Goal: Task Accomplishment & Management: Complete application form

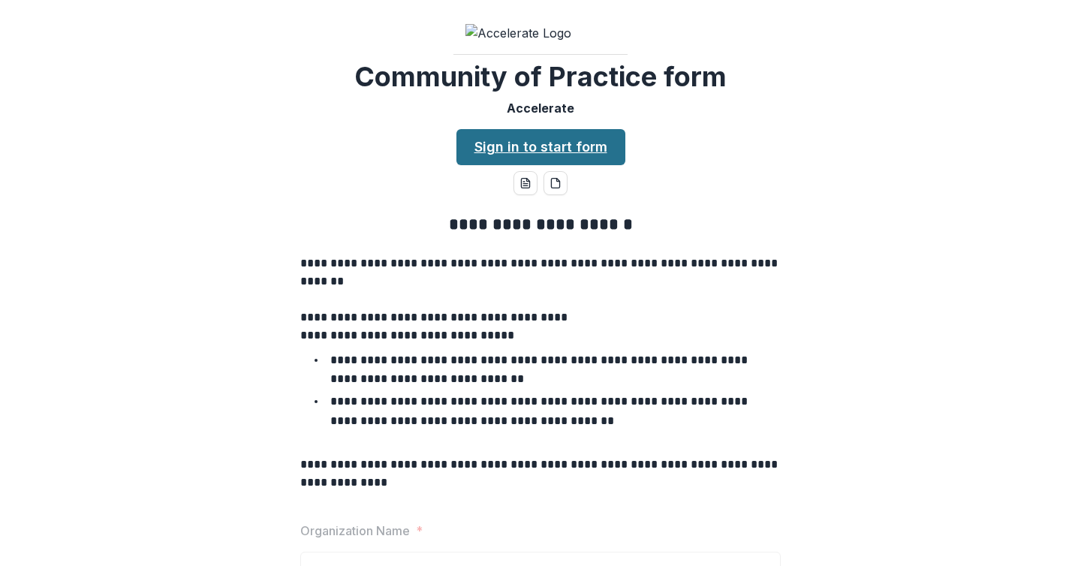
click at [550, 165] on link "Sign in to start form" at bounding box center [540, 147] width 169 height 36
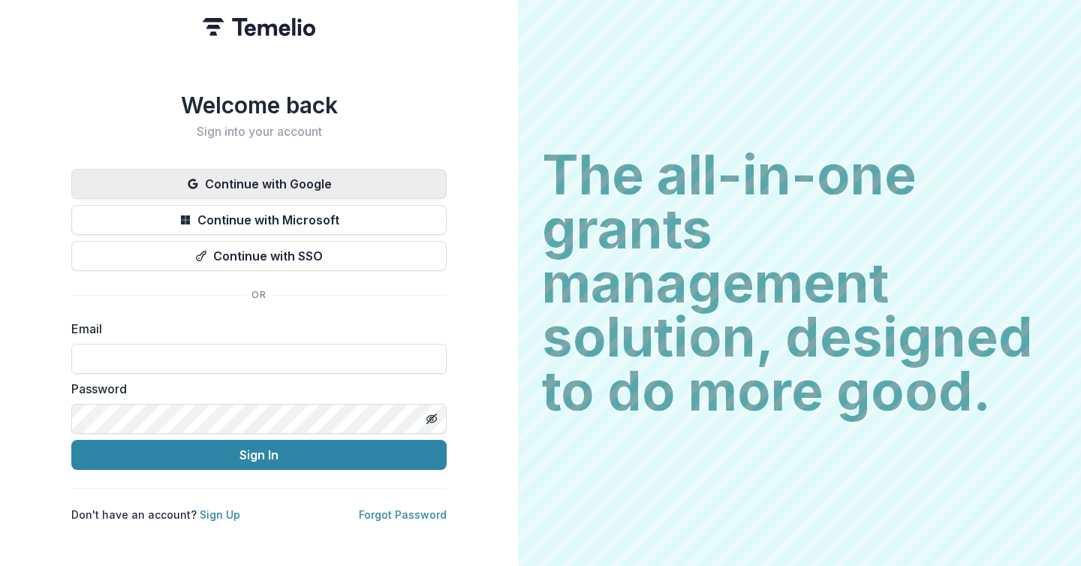
click at [351, 173] on button "Continue with Google" at bounding box center [258, 184] width 375 height 30
click at [321, 179] on button "Continue with Google" at bounding box center [258, 184] width 375 height 30
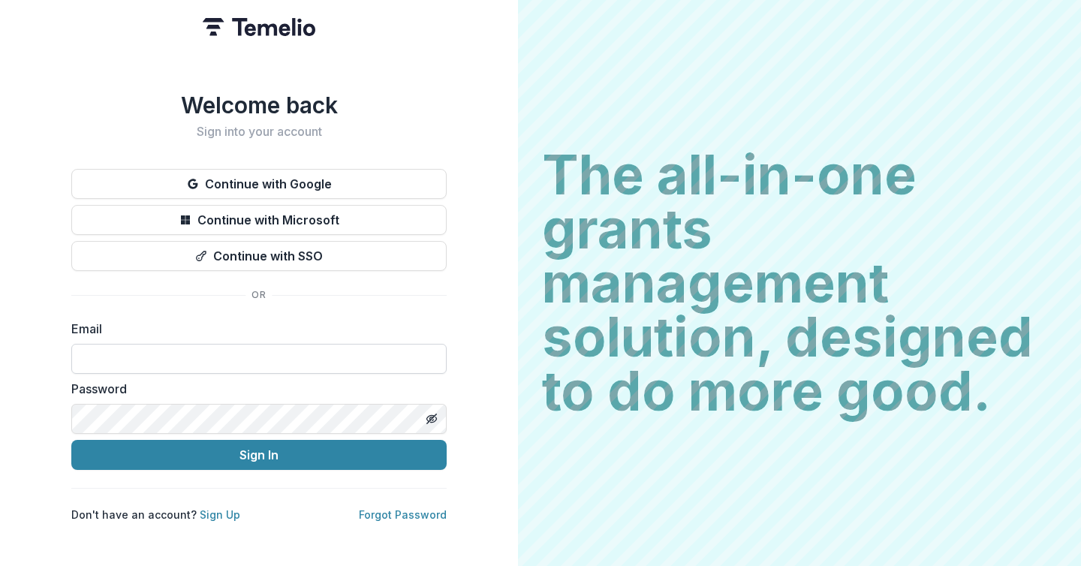
click at [287, 366] on input at bounding box center [258, 359] width 375 height 30
type input "**********"
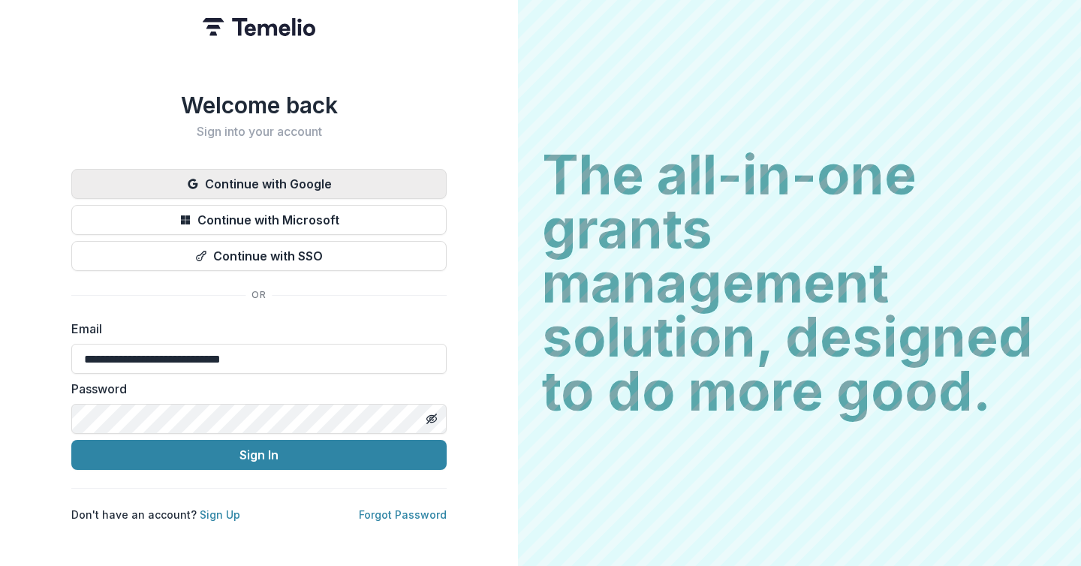
click at [274, 175] on button "Continue with Google" at bounding box center [258, 184] width 375 height 30
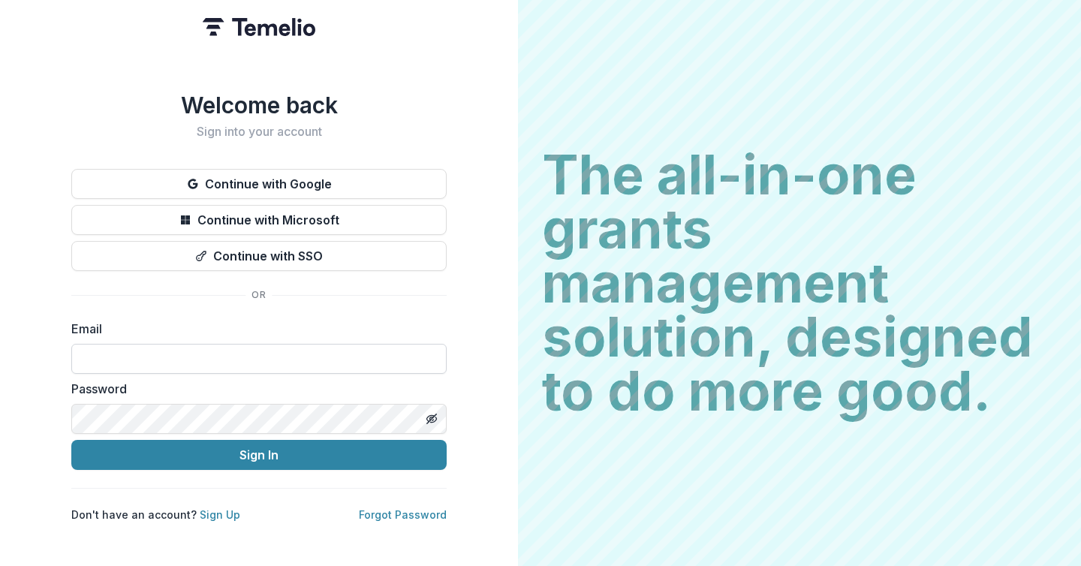
click at [236, 351] on input at bounding box center [258, 359] width 375 height 30
click at [117, 480] on div "Welcome back Sign into your account Continue with Google Continue with Microsof…" at bounding box center [258, 307] width 375 height 431
click at [435, 508] on link "Forgot Password" at bounding box center [403, 514] width 88 height 13
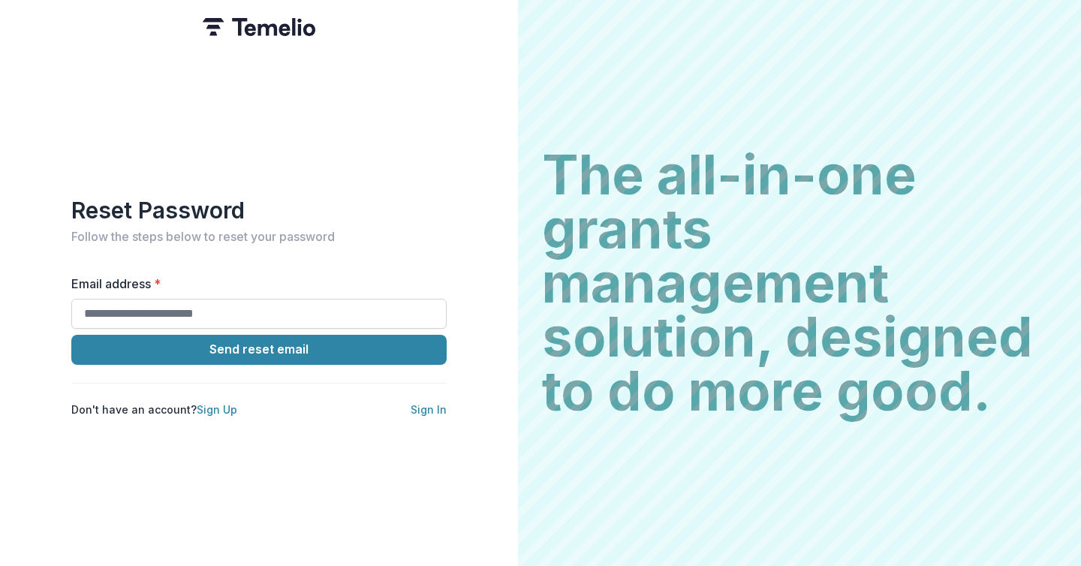
click at [312, 299] on input "Email address *" at bounding box center [258, 314] width 375 height 30
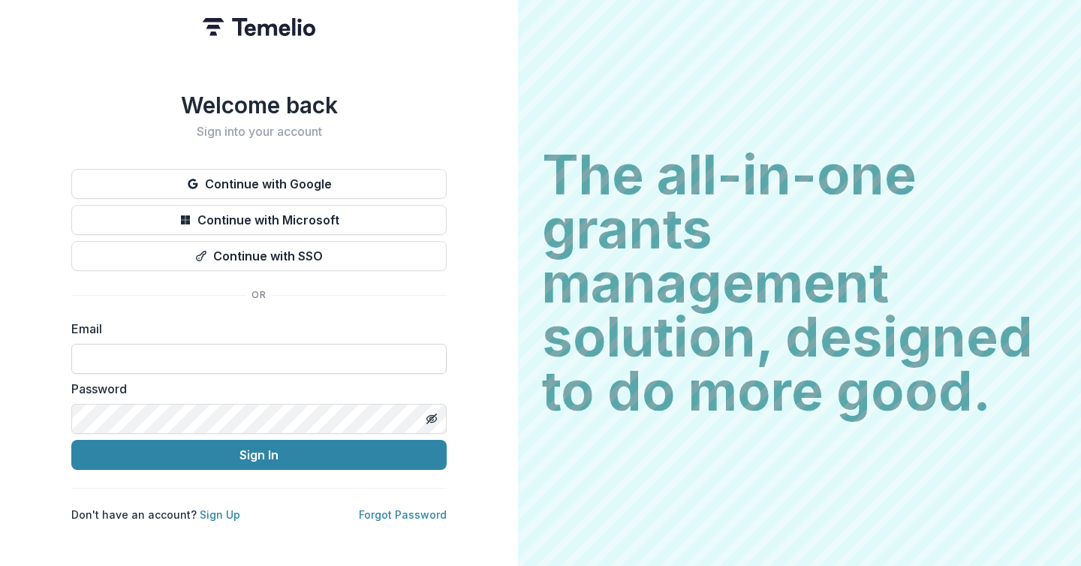
click at [170, 348] on input at bounding box center [258, 359] width 375 height 30
type input "**********"
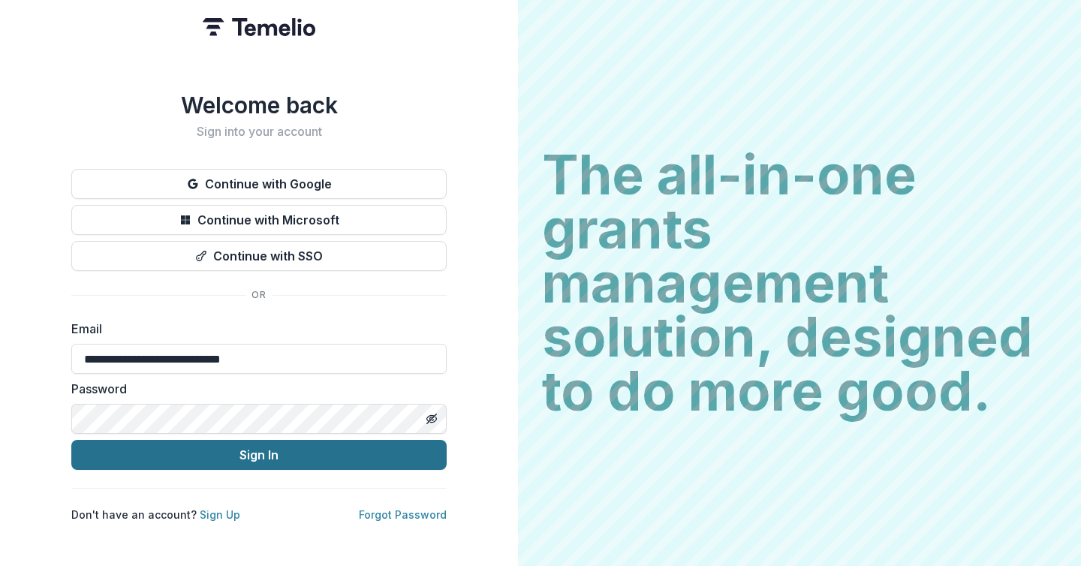
click at [242, 459] on button "Sign In" at bounding box center [258, 455] width 375 height 30
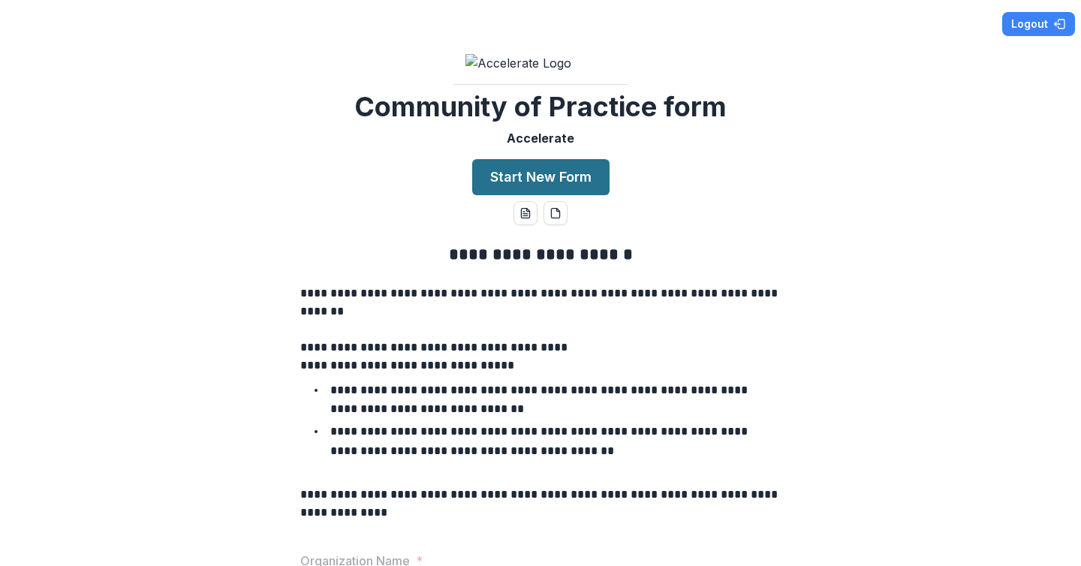
click at [543, 195] on button "Start New Form" at bounding box center [540, 177] width 137 height 36
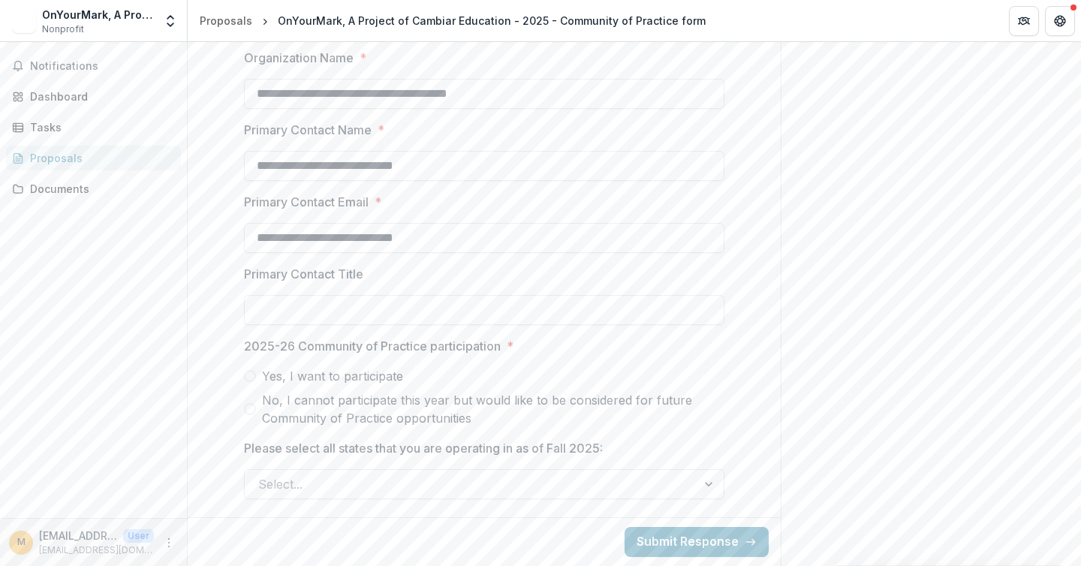
scroll to position [694, 0]
click at [472, 480] on div at bounding box center [470, 484] width 425 height 21
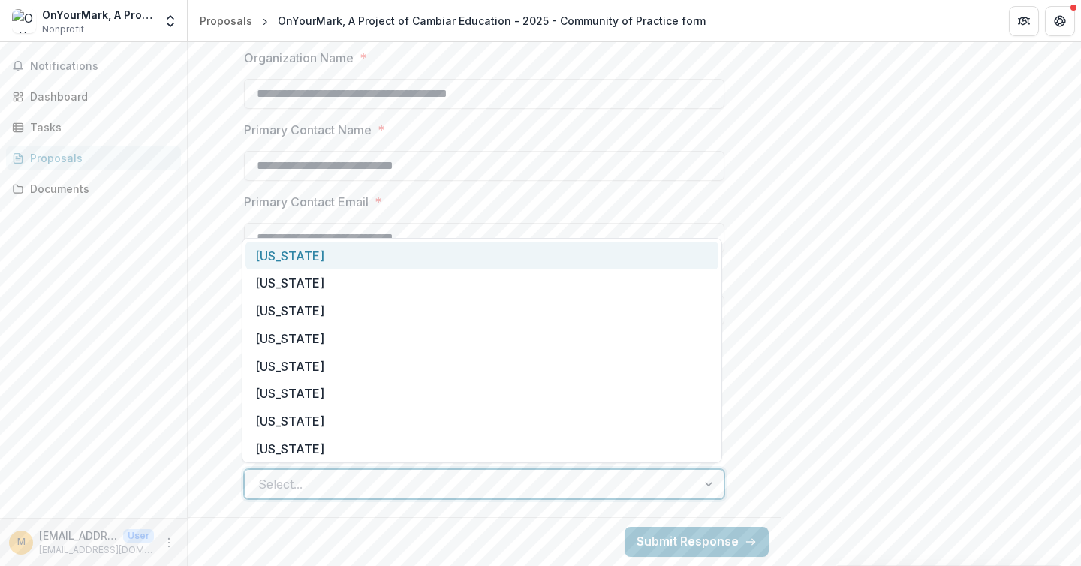
click at [472, 480] on div at bounding box center [470, 484] width 425 height 21
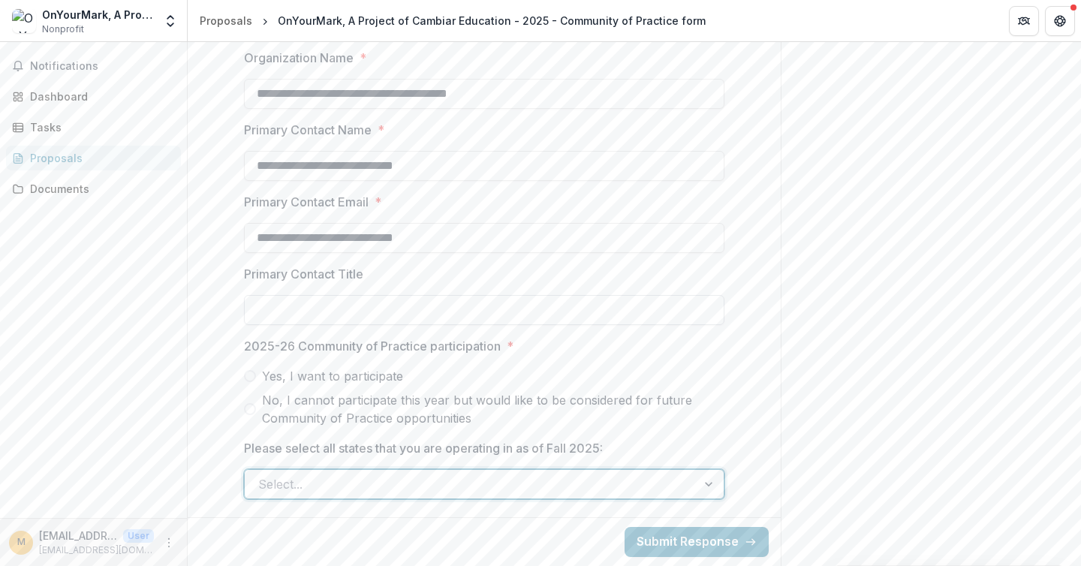
click at [421, 308] on input "Primary Contact Title" at bounding box center [484, 310] width 480 height 30
type input "**********"
click at [251, 375] on span at bounding box center [250, 376] width 12 height 12
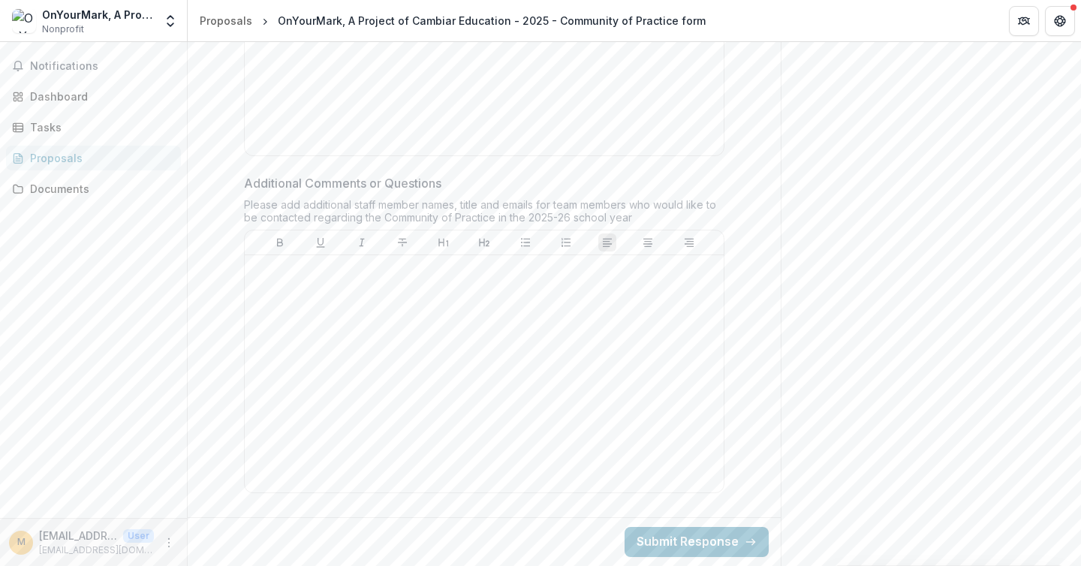
scroll to position [1432, 0]
click at [529, 381] on div at bounding box center [484, 373] width 467 height 225
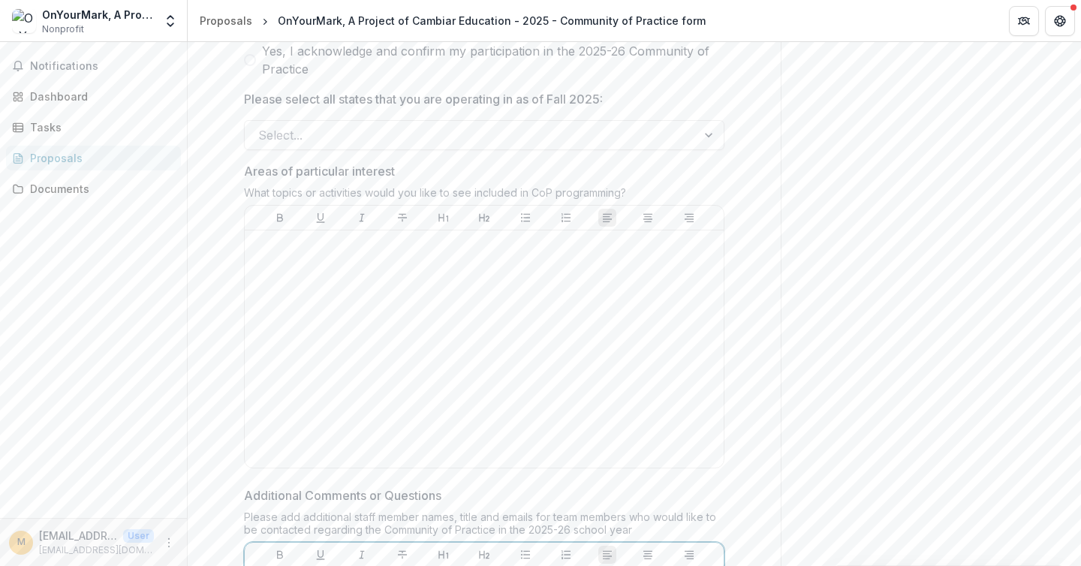
scroll to position [1089, 0]
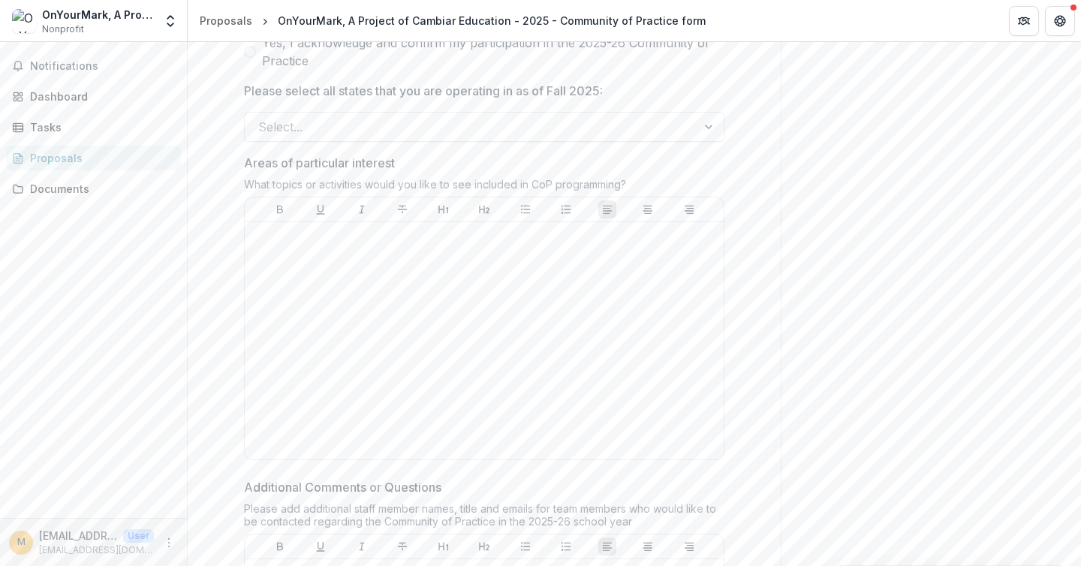
click at [251, 58] on span at bounding box center [250, 52] width 12 height 12
click at [369, 137] on div at bounding box center [470, 126] width 425 height 21
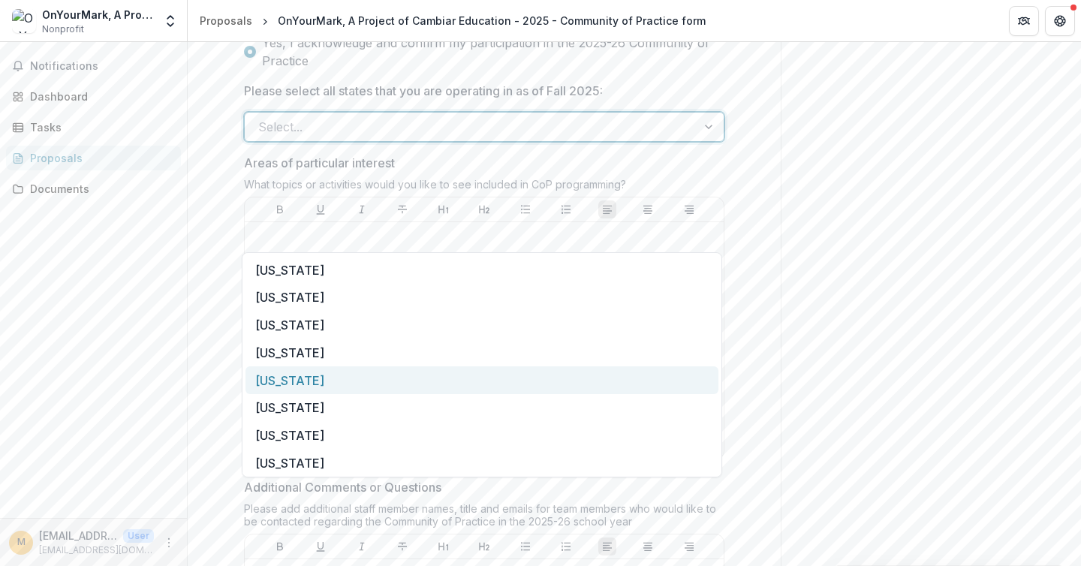
click at [364, 381] on div "[US_STATE]" at bounding box center [481, 380] width 473 height 28
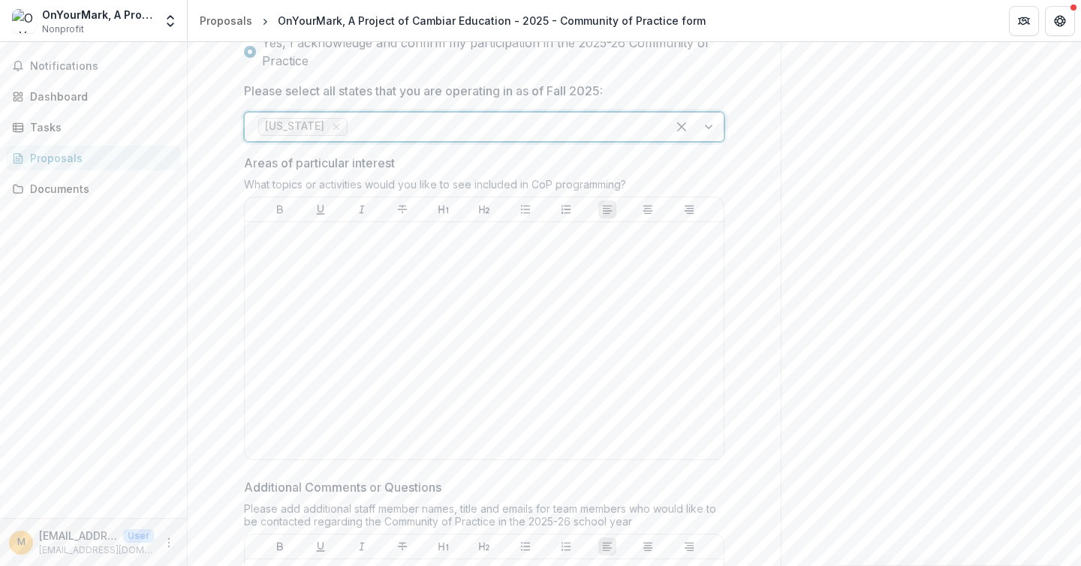
click at [399, 137] on div at bounding box center [502, 126] width 302 height 21
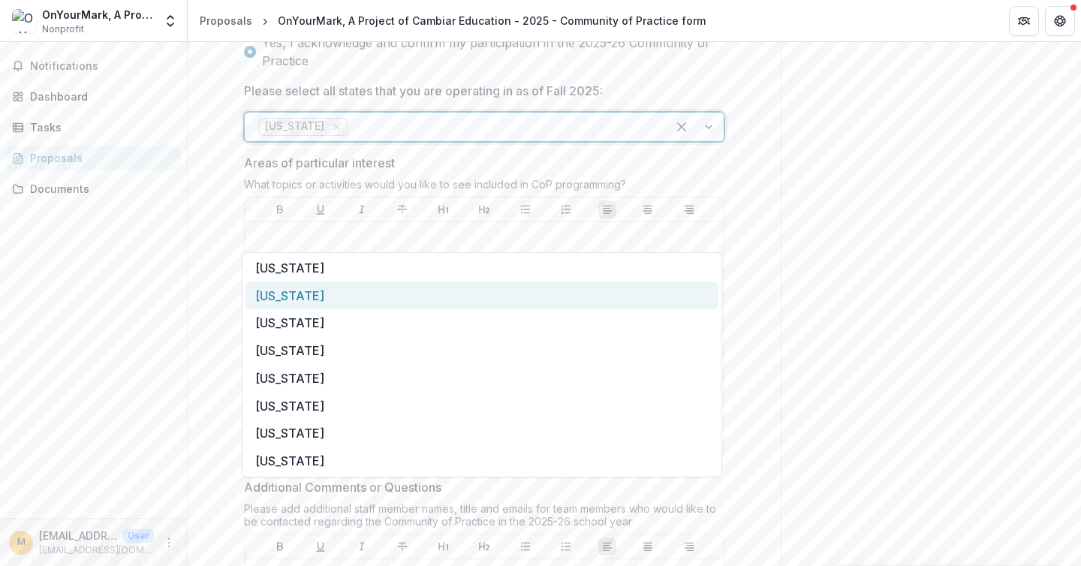
scroll to position [224, 0]
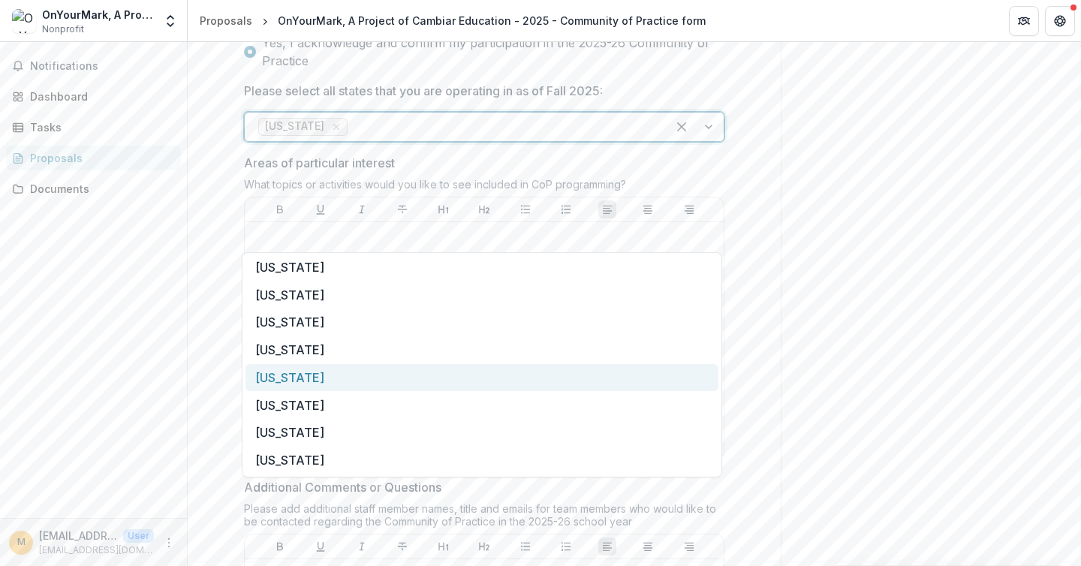
click at [398, 378] on div "[US_STATE]" at bounding box center [481, 378] width 473 height 28
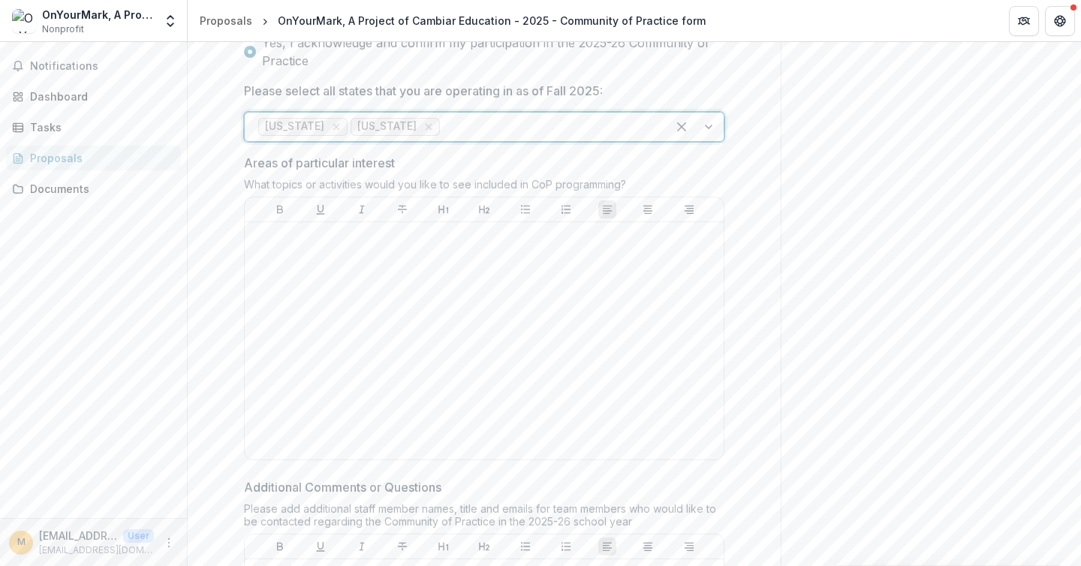
click at [443, 137] on div at bounding box center [548, 126] width 210 height 21
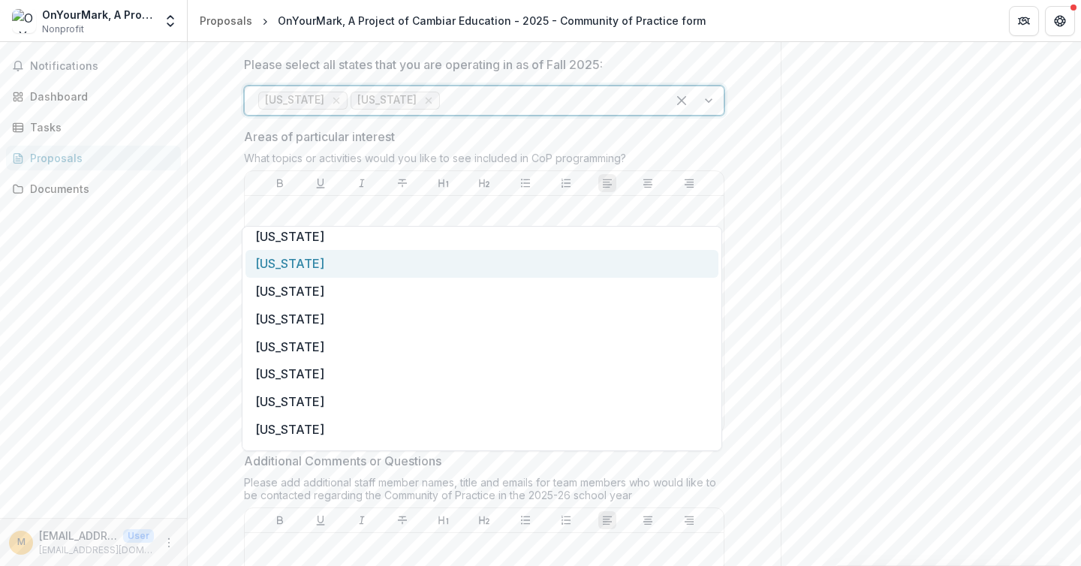
scroll to position [259, 0]
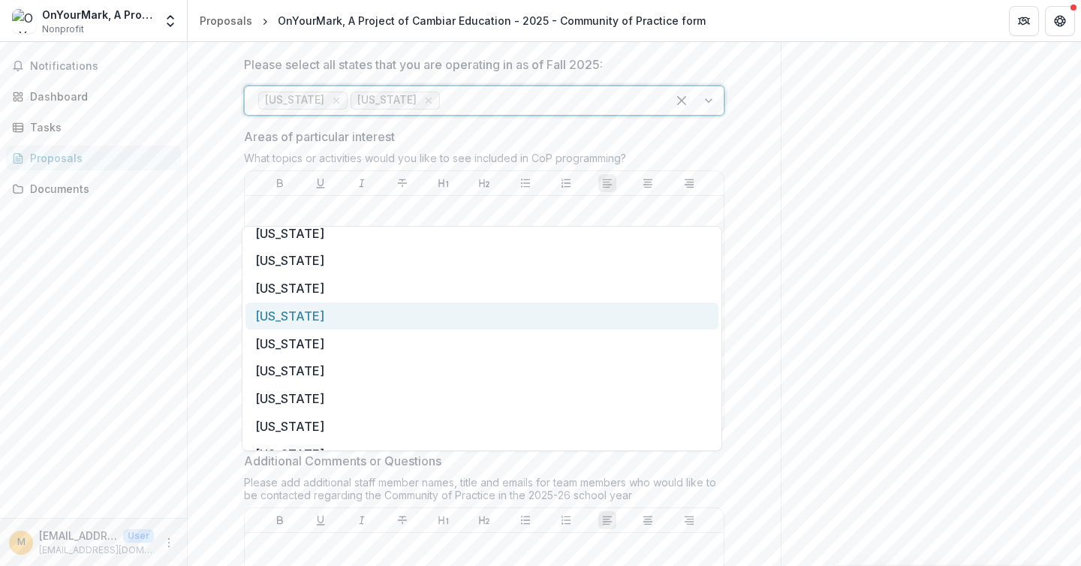
click at [424, 311] on div "[US_STATE]" at bounding box center [481, 316] width 473 height 28
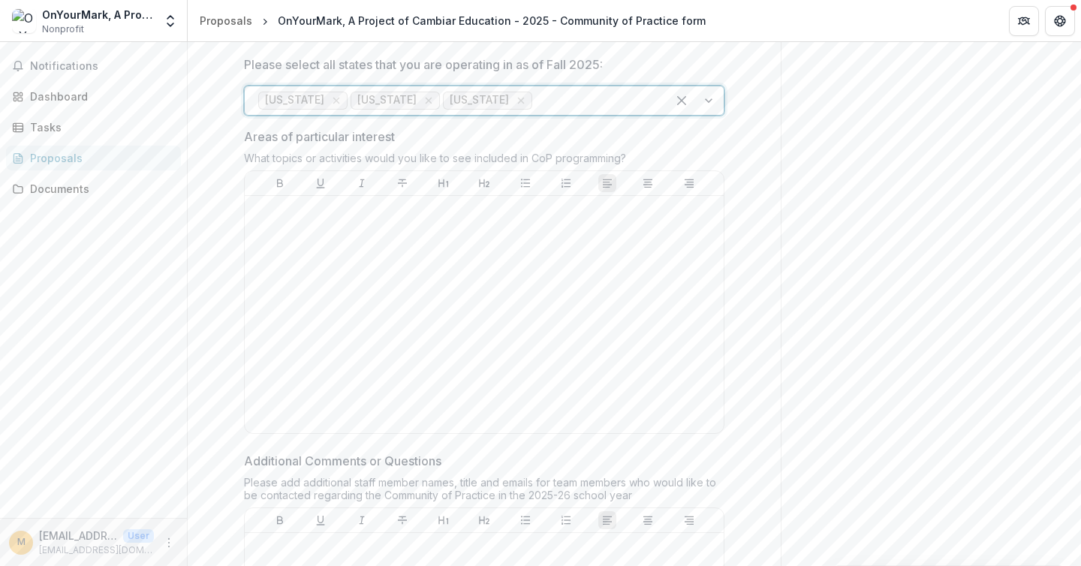
click at [535, 111] on div at bounding box center [594, 100] width 118 height 21
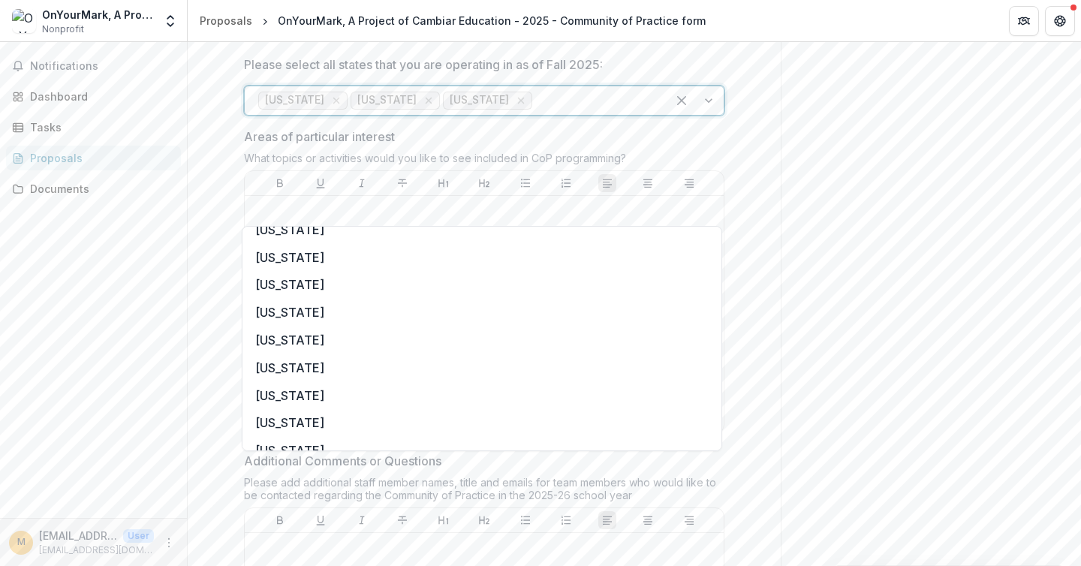
scroll to position [349, 0]
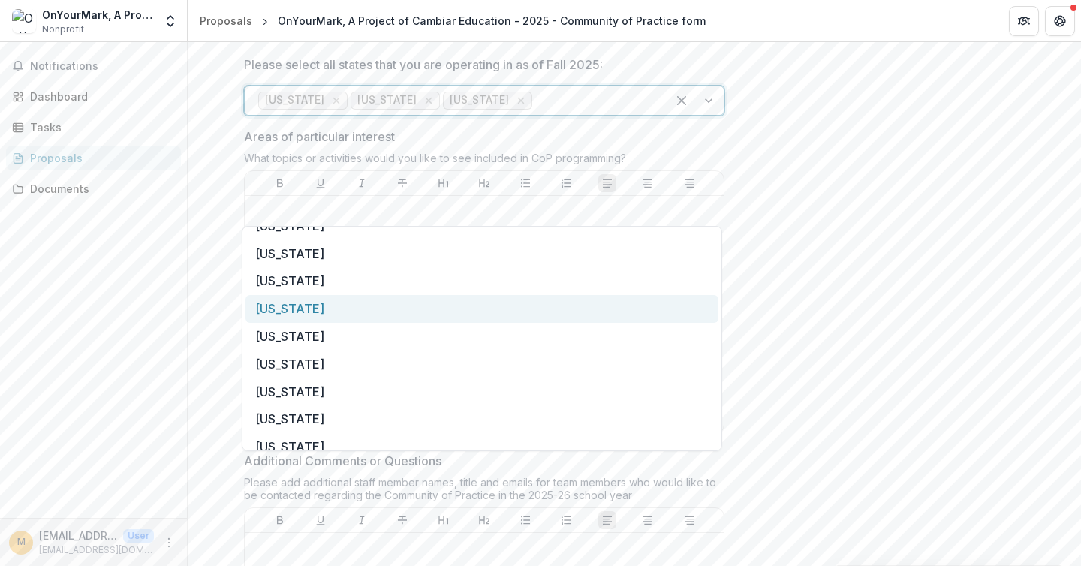
click at [429, 311] on div "[US_STATE]" at bounding box center [481, 309] width 473 height 28
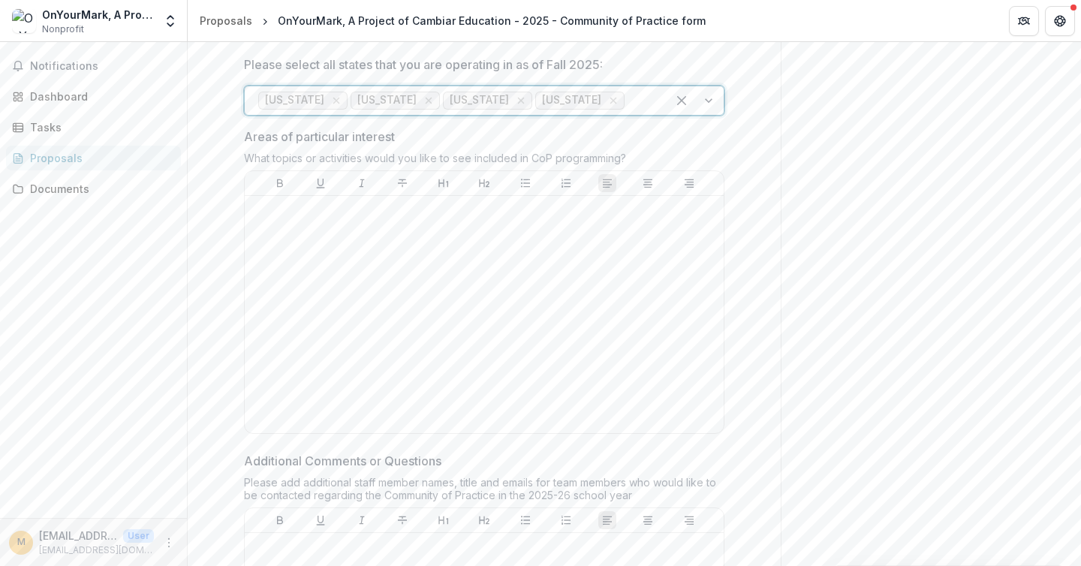
click at [627, 111] on div at bounding box center [640, 100] width 26 height 21
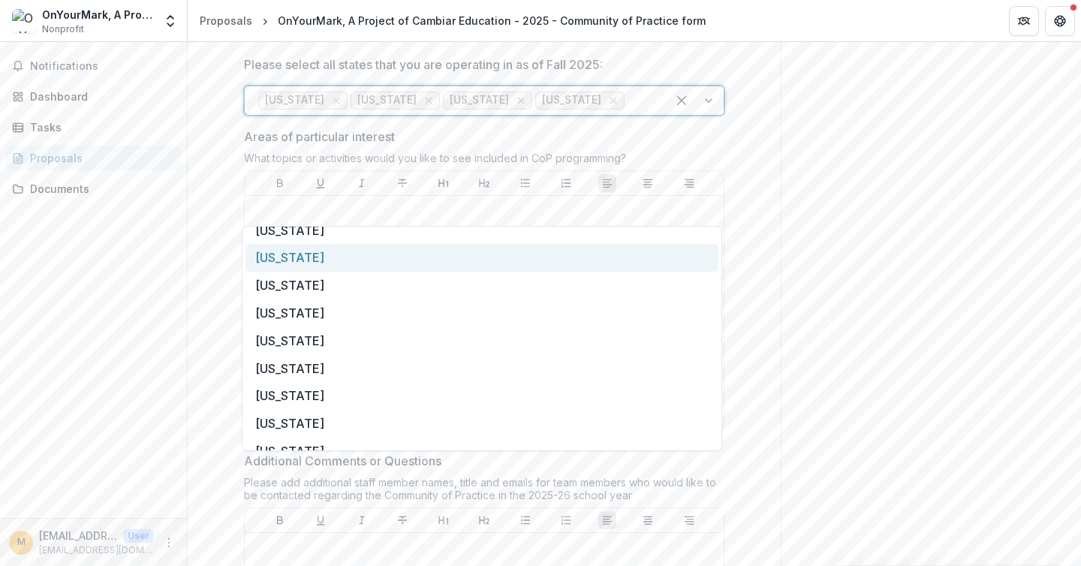
scroll to position [387, 0]
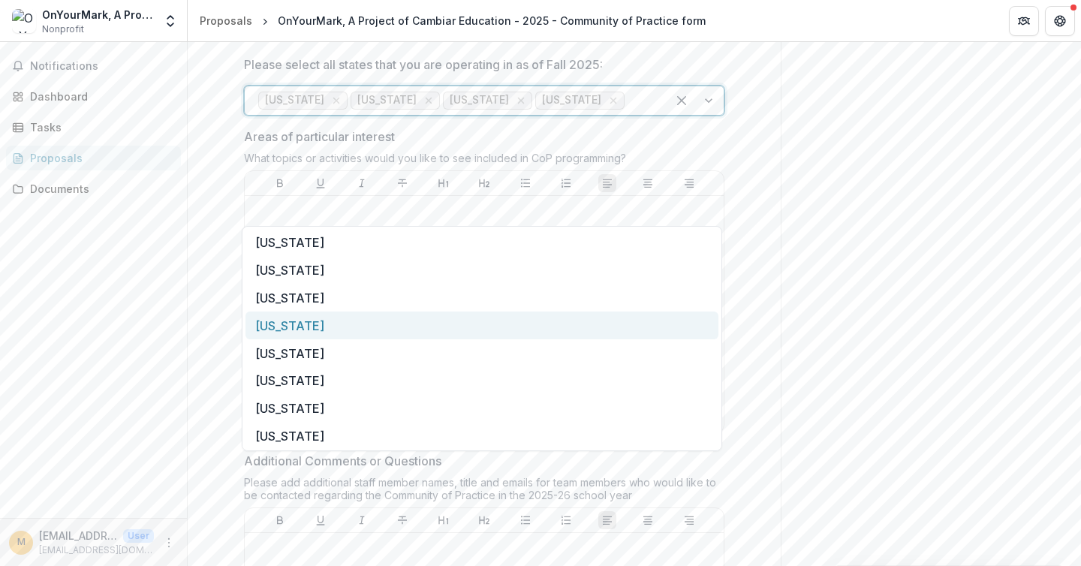
click at [528, 327] on div "[US_STATE]" at bounding box center [481, 325] width 473 height 28
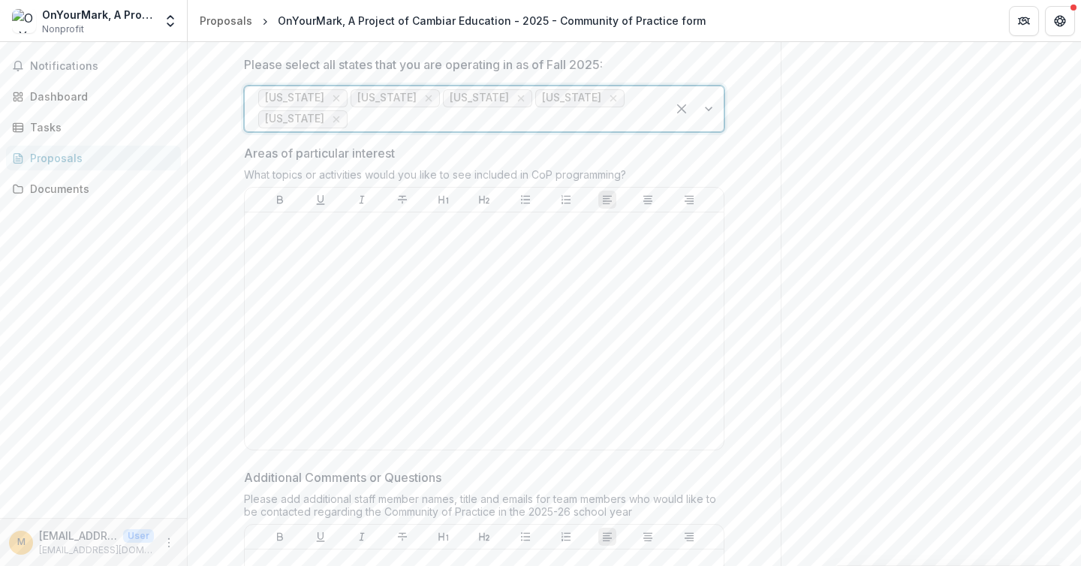
click at [579, 130] on div at bounding box center [502, 119] width 302 height 21
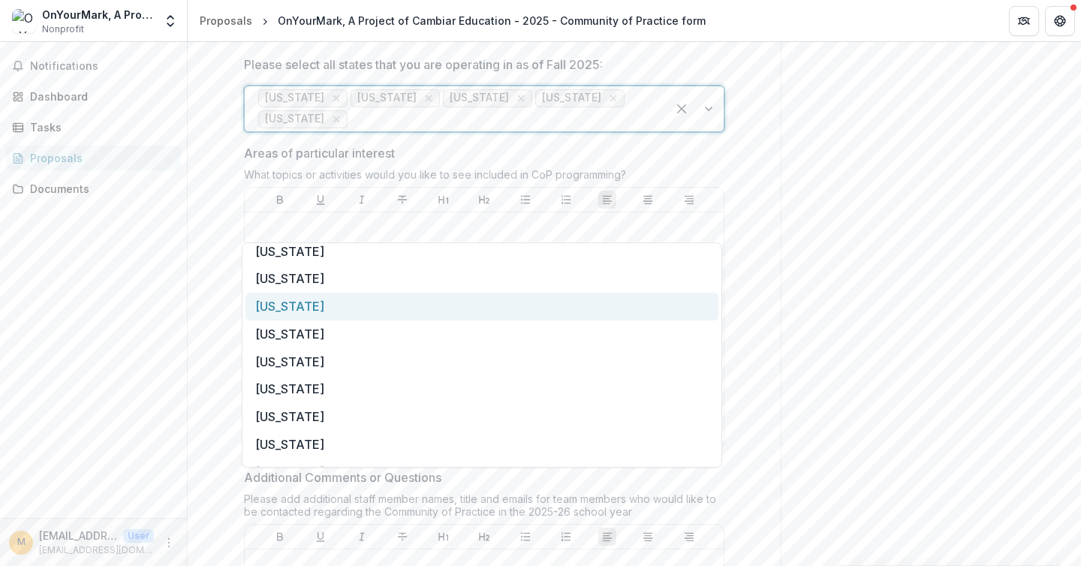
scroll to position [904, 0]
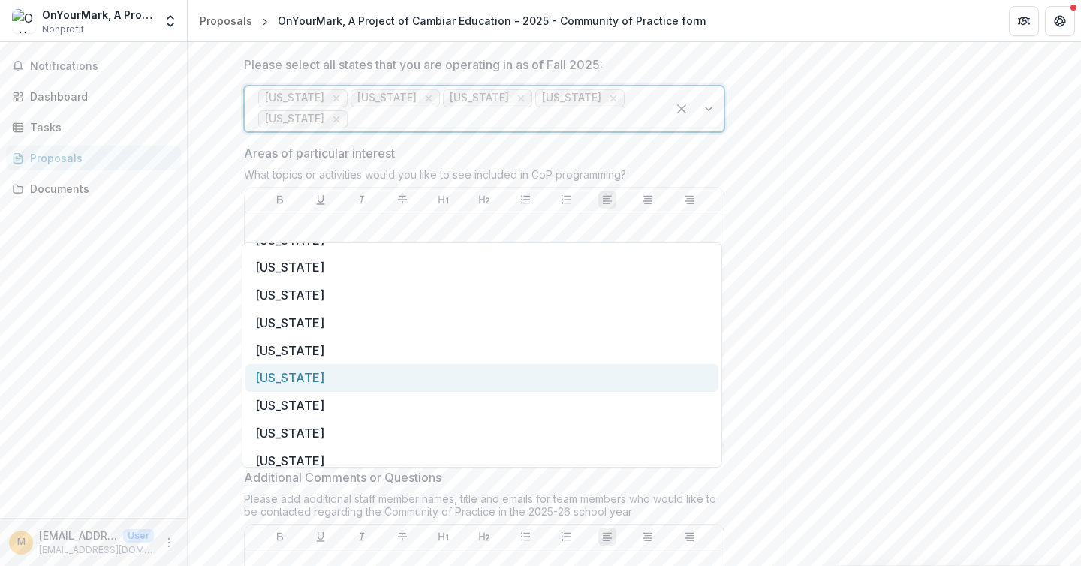
click at [501, 378] on div "[US_STATE]" at bounding box center [481, 378] width 473 height 28
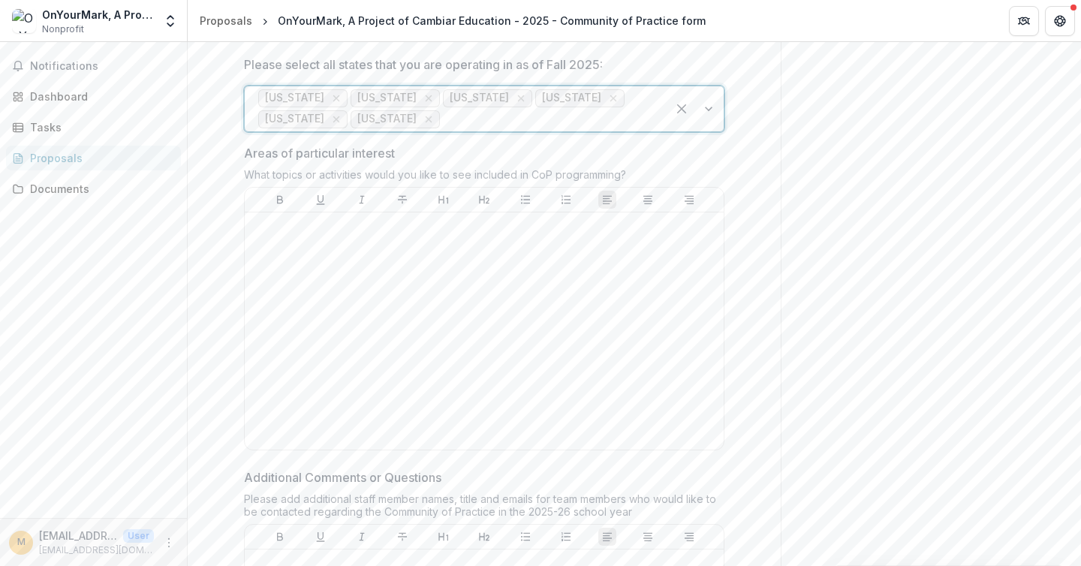
click at [498, 130] on div at bounding box center [548, 119] width 210 height 21
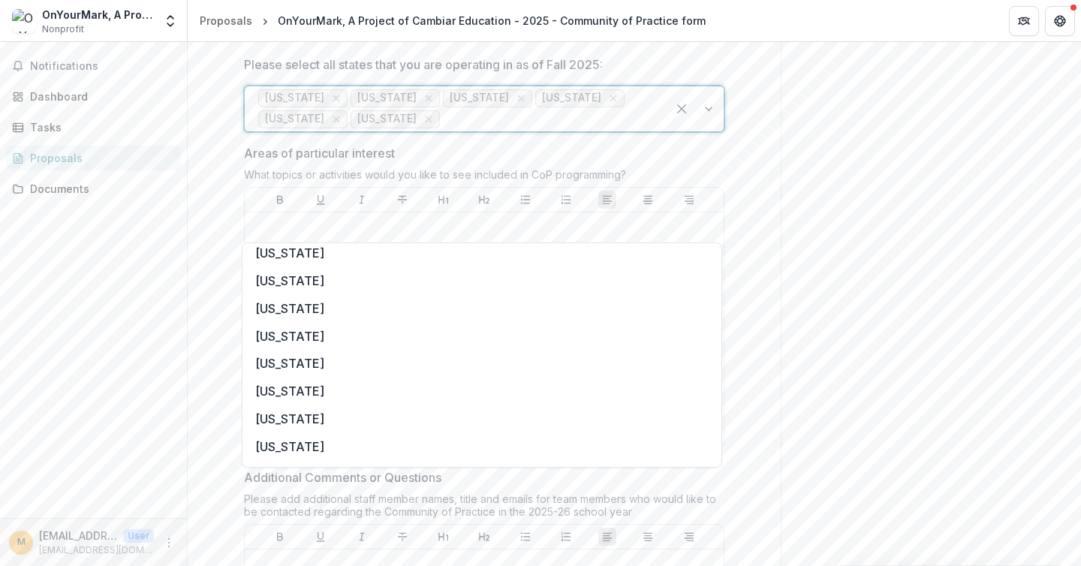
scroll to position [920, 0]
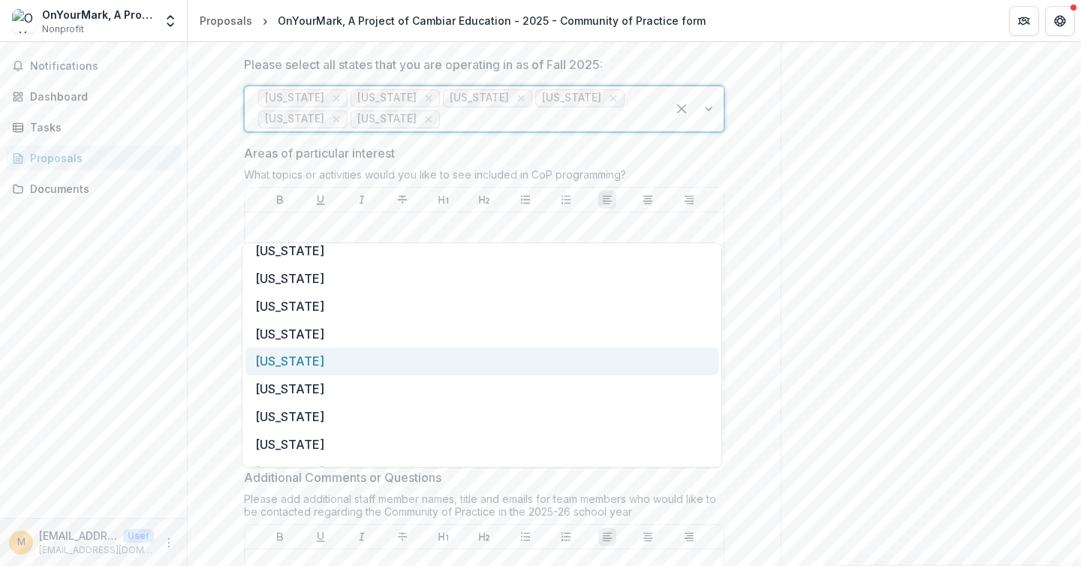
click at [480, 370] on div "[US_STATE]" at bounding box center [481, 362] width 473 height 28
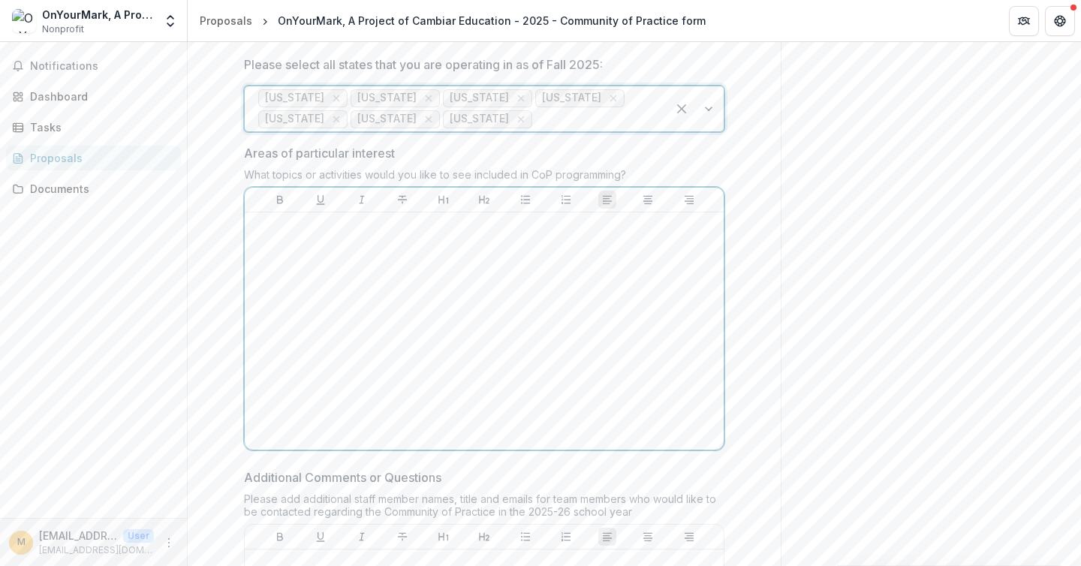
click at [480, 370] on div at bounding box center [484, 330] width 467 height 225
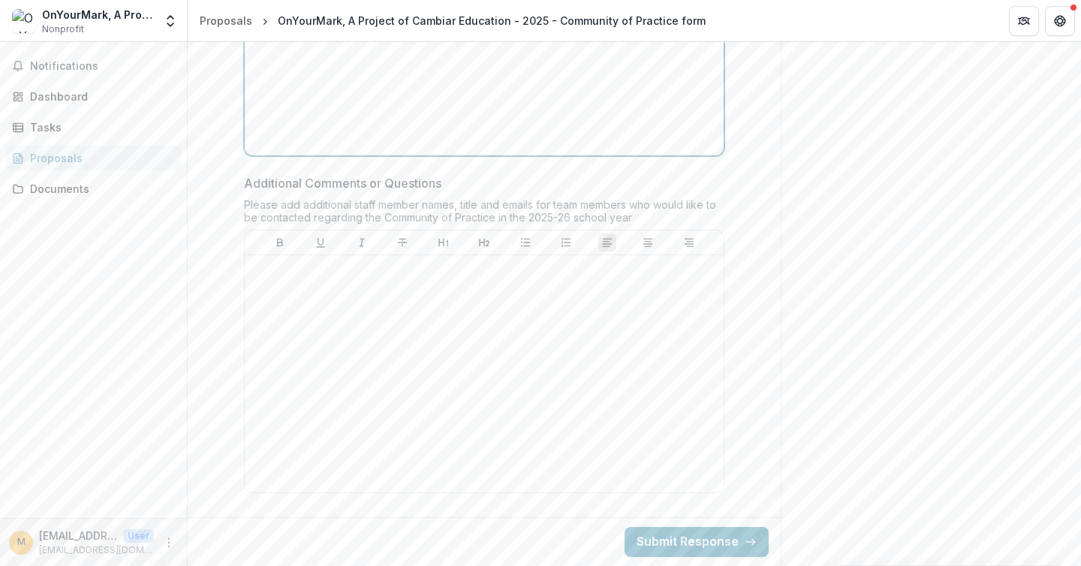
scroll to position [1476, 0]
click at [465, 346] on div at bounding box center [484, 373] width 467 height 225
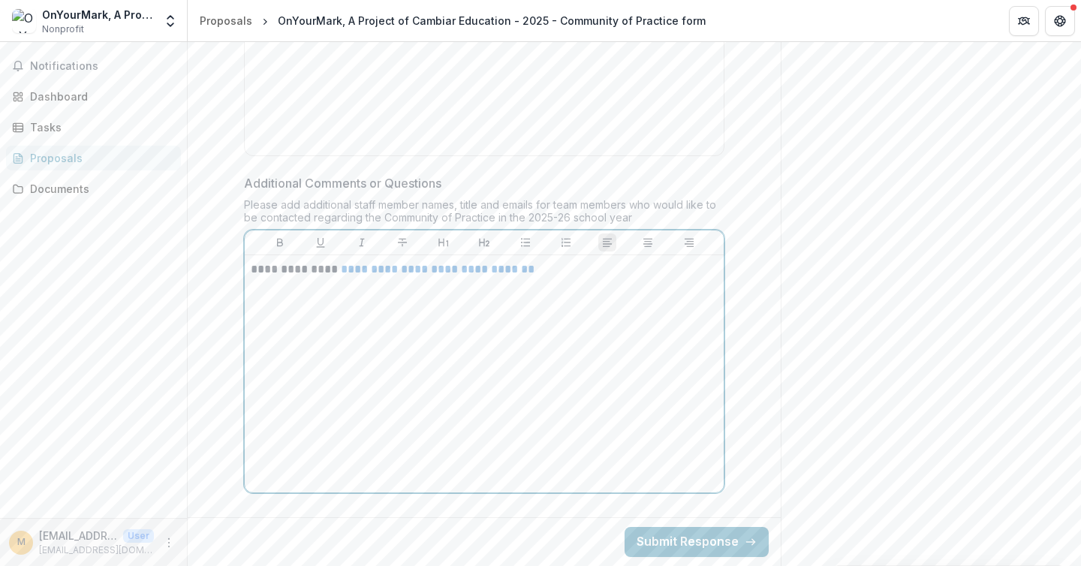
click at [335, 278] on p "**********" at bounding box center [484, 269] width 467 height 17
click at [342, 374] on div "**********" at bounding box center [484, 373] width 467 height 225
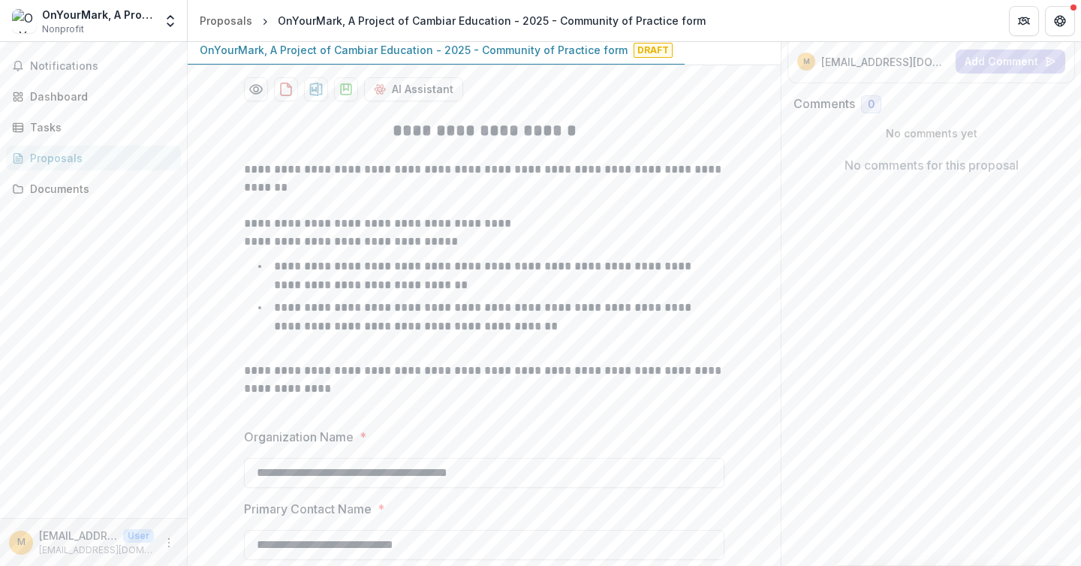
scroll to position [210, 0]
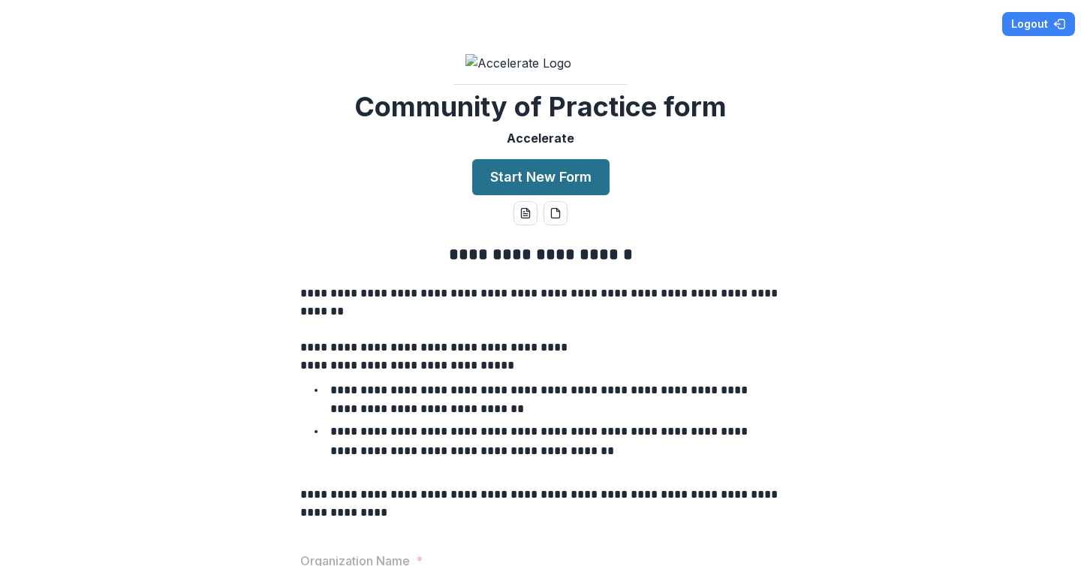
click at [545, 195] on button "Start New Form" at bounding box center [540, 177] width 137 height 36
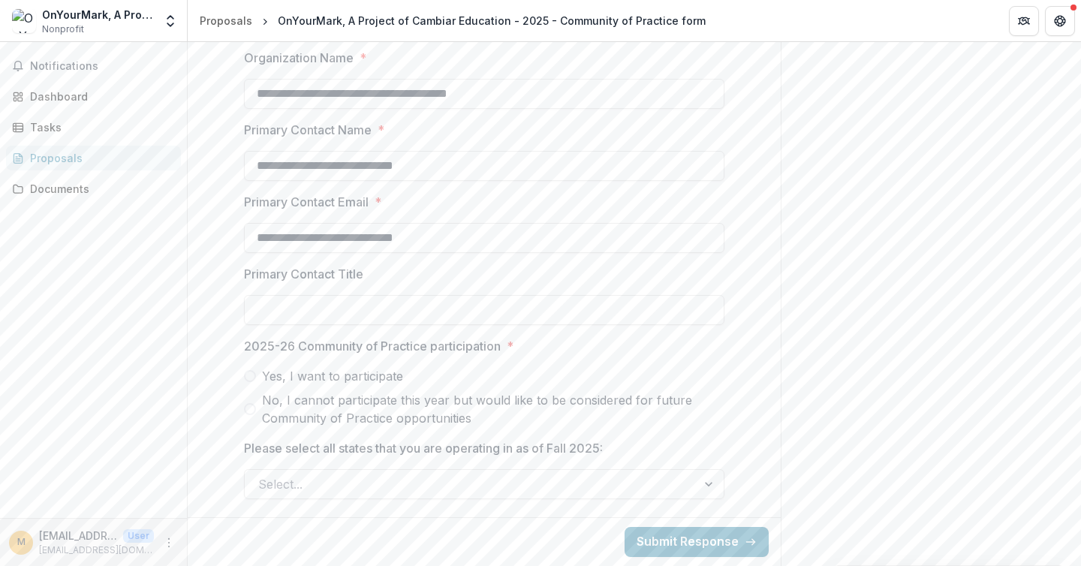
scroll to position [694, 0]
click at [534, 311] on input "Primary Contact Title" at bounding box center [484, 310] width 480 height 30
type input "**********"
click at [253, 371] on label "Yes, I want to participate" at bounding box center [484, 376] width 480 height 18
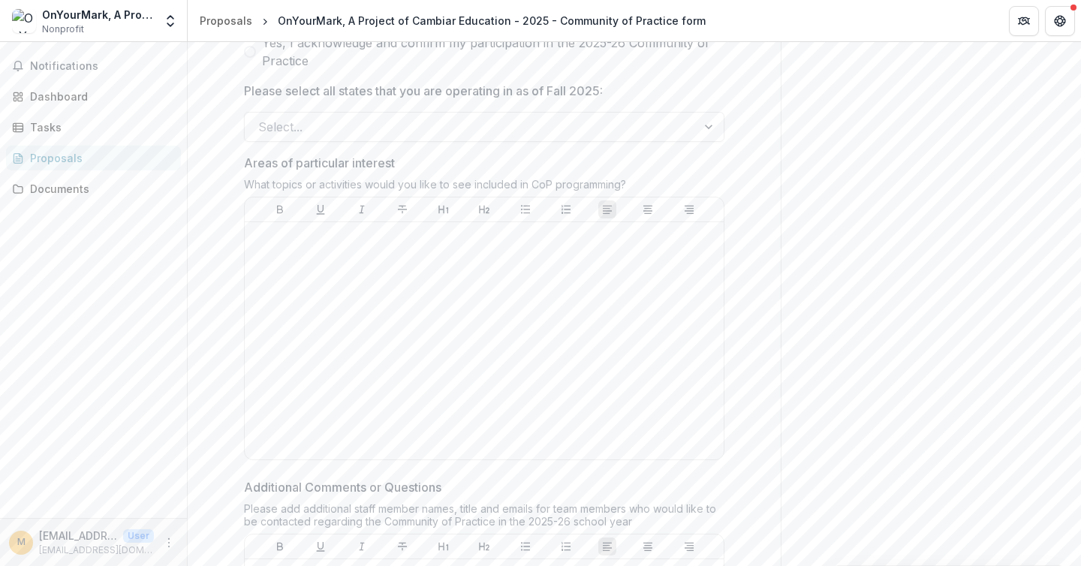
scroll to position [1109, 0]
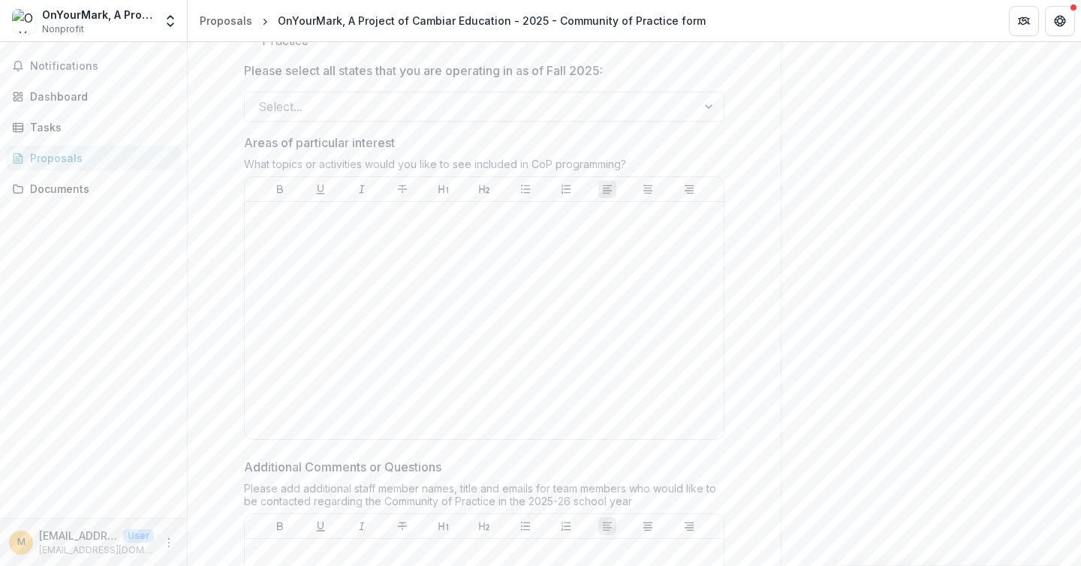
click at [248, 38] on span at bounding box center [250, 32] width 12 height 12
click at [420, 117] on div at bounding box center [470, 106] width 425 height 21
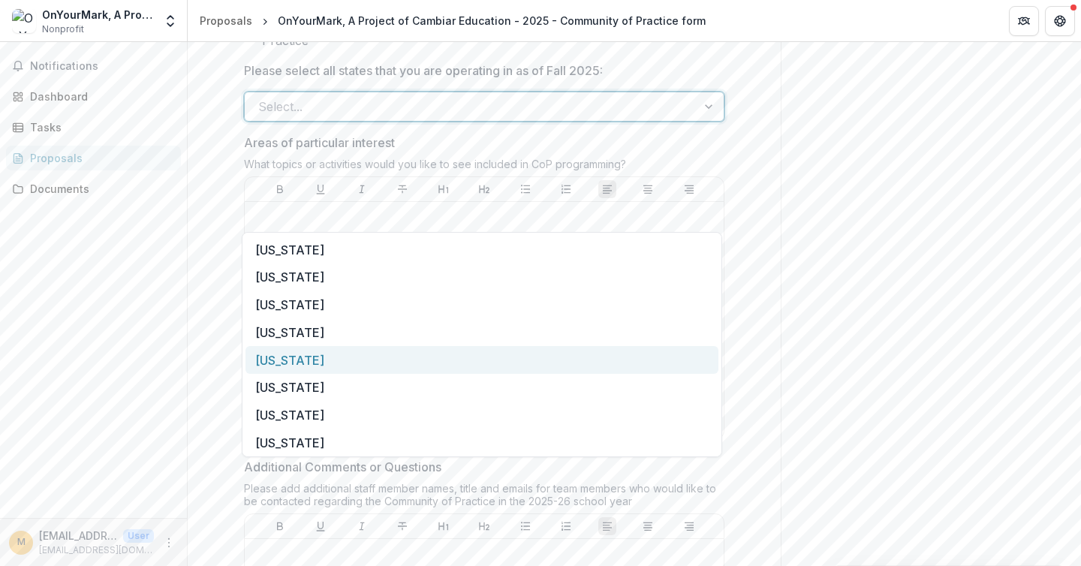
click at [421, 350] on div "[US_STATE]" at bounding box center [481, 360] width 473 height 28
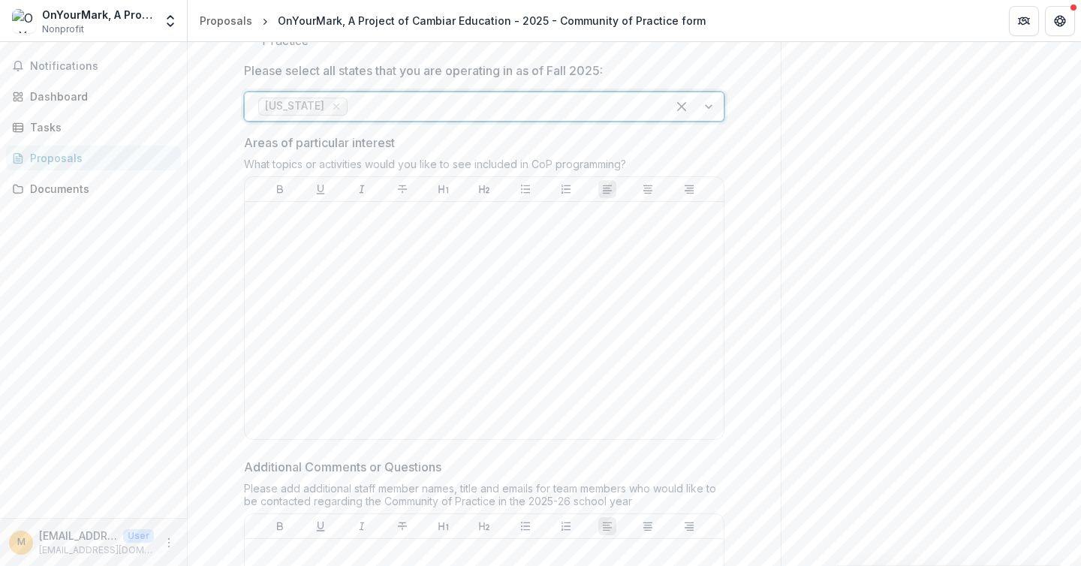
click at [414, 117] on div at bounding box center [502, 106] width 302 height 21
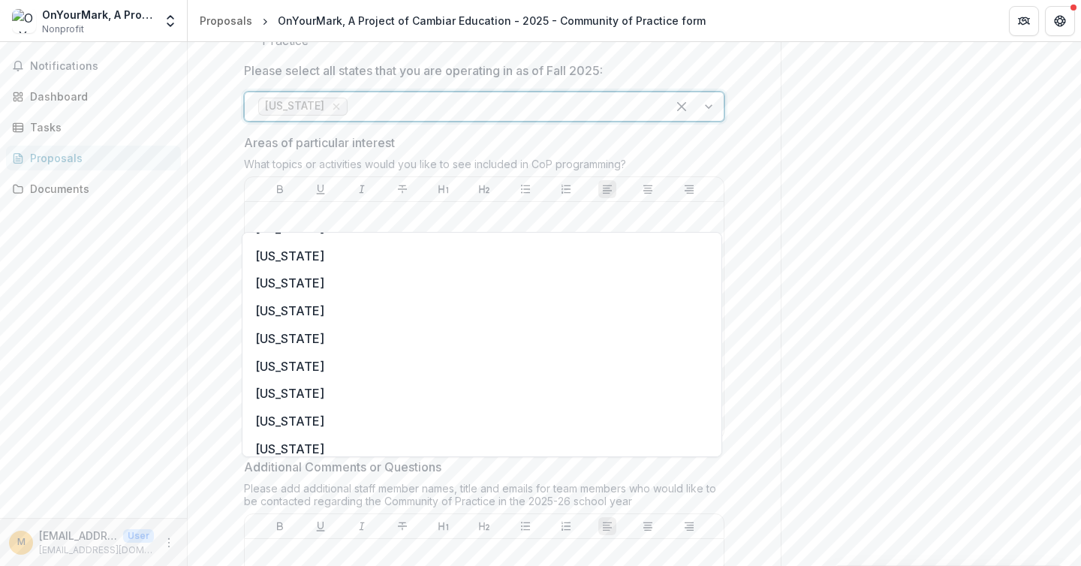
scroll to position [251, 0]
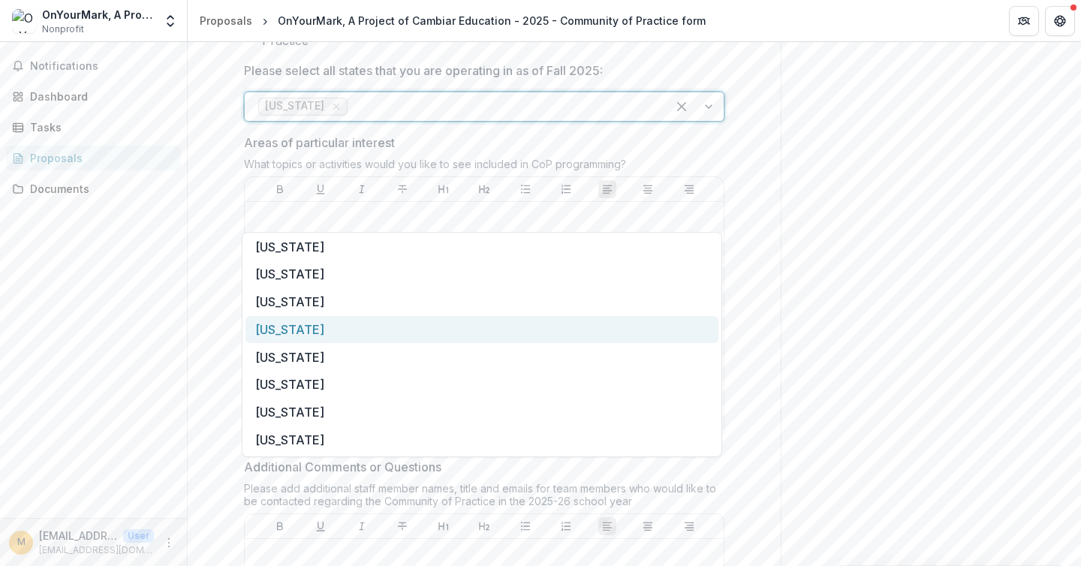
click at [411, 327] on div "[US_STATE]" at bounding box center [481, 330] width 473 height 28
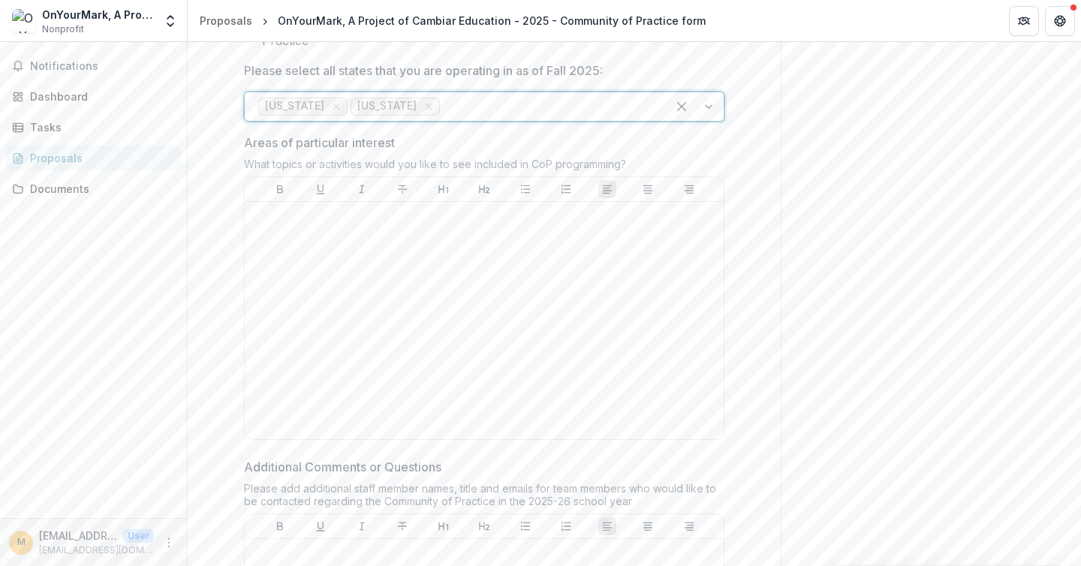
click at [443, 117] on div at bounding box center [548, 106] width 210 height 21
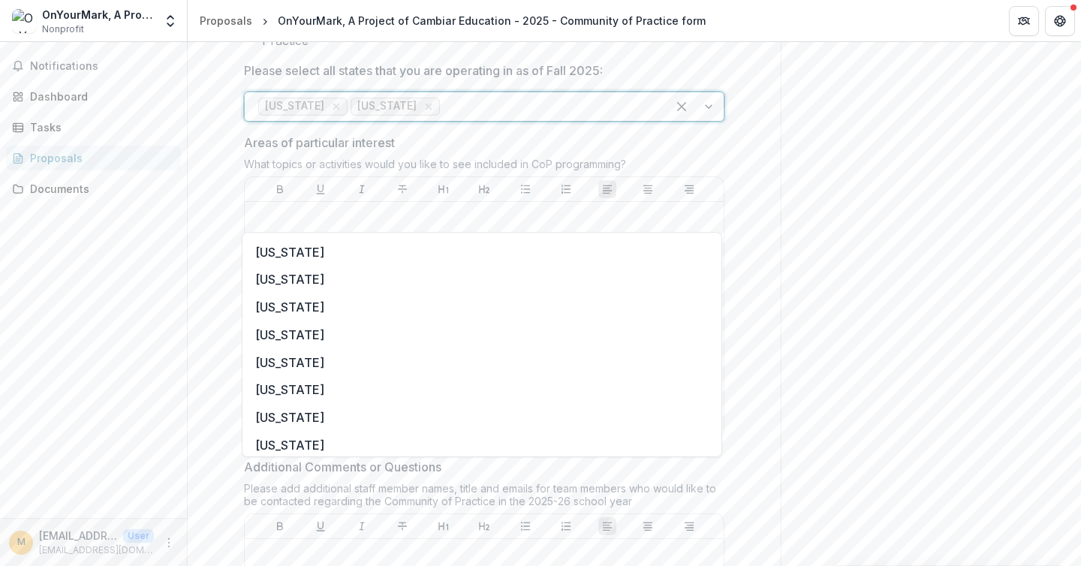
scroll to position [247, 0]
click at [432, 327] on div "[US_STATE]" at bounding box center [481, 334] width 473 height 28
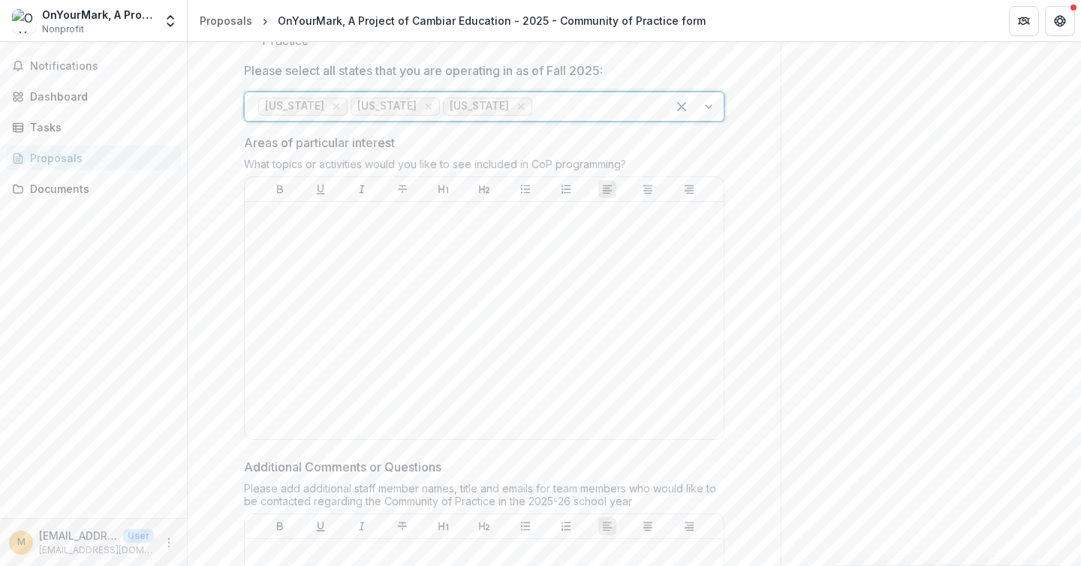
click at [535, 117] on div at bounding box center [594, 106] width 118 height 21
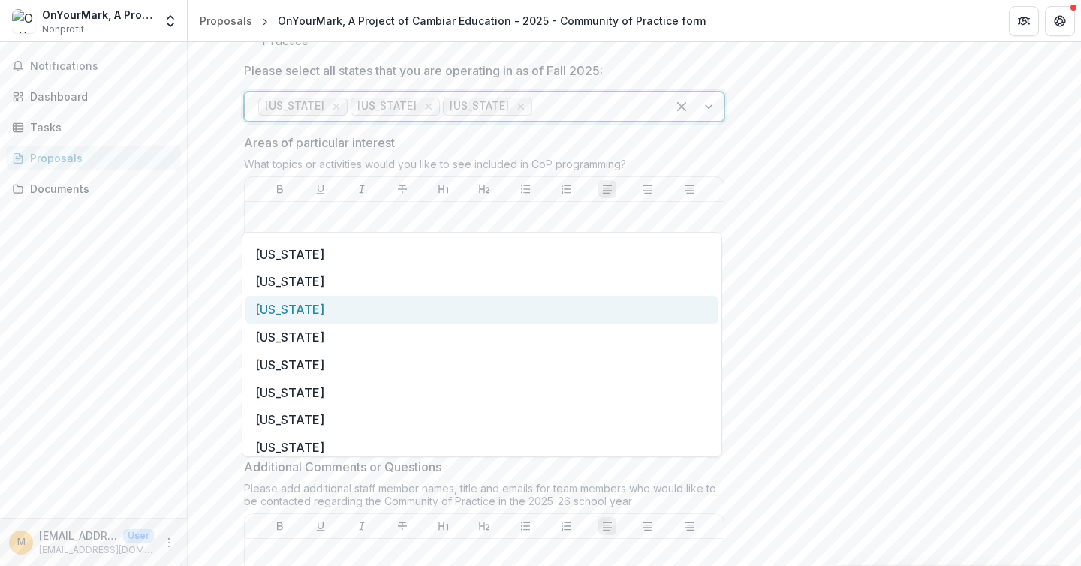
scroll to position [357, 0]
click at [434, 308] on div "[US_STATE]" at bounding box center [481, 307] width 473 height 28
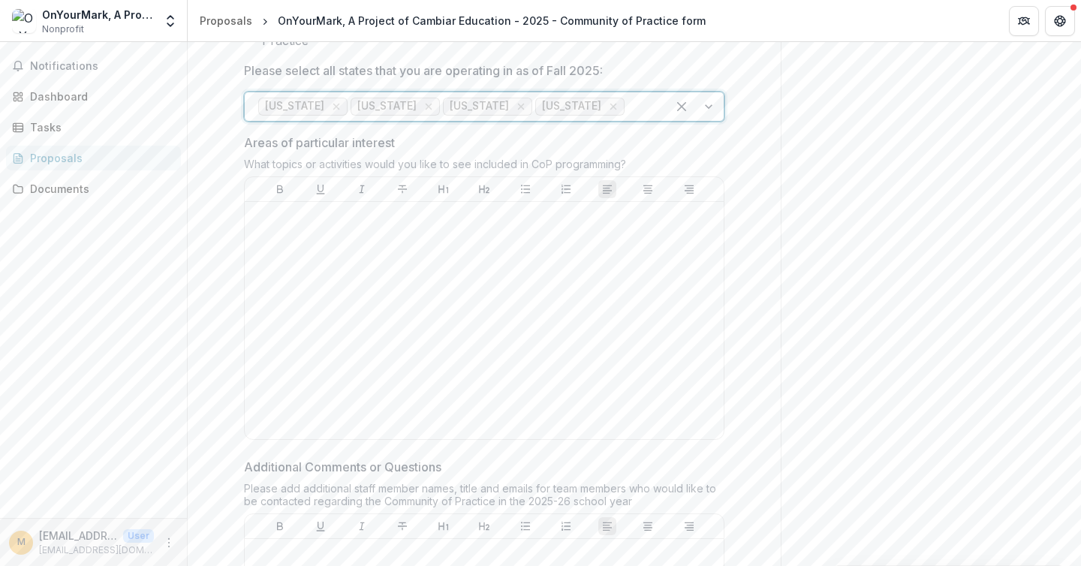
click at [627, 117] on div at bounding box center [640, 106] width 26 height 21
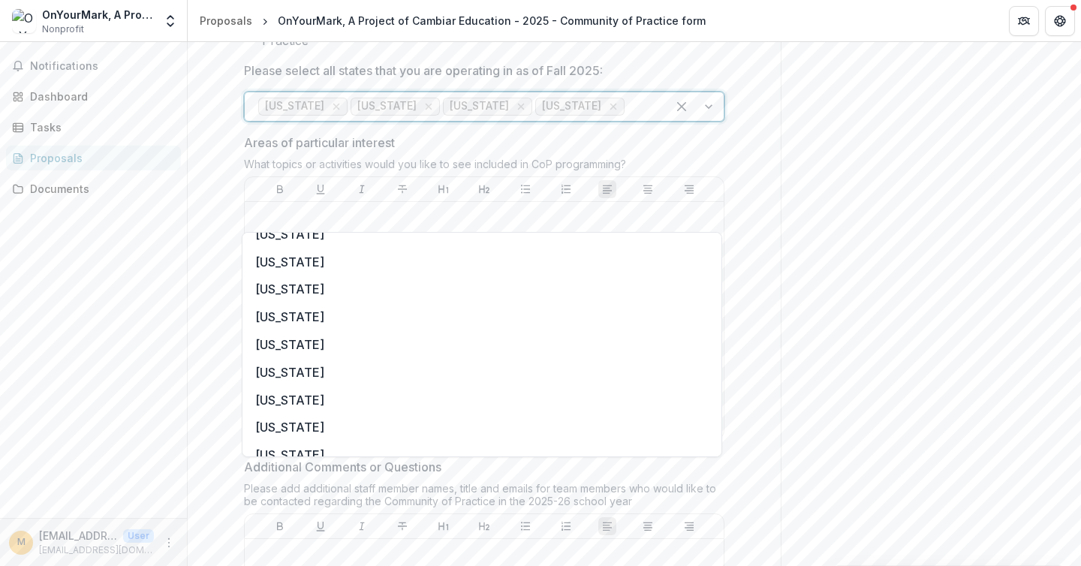
scroll to position [348, 0]
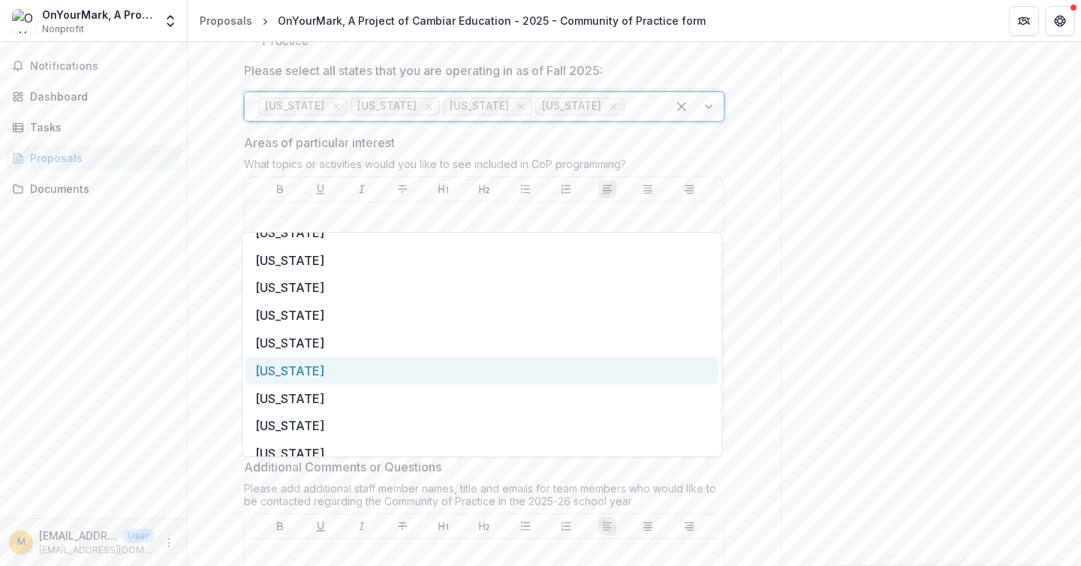
click at [516, 361] on div "[US_STATE]" at bounding box center [481, 371] width 473 height 28
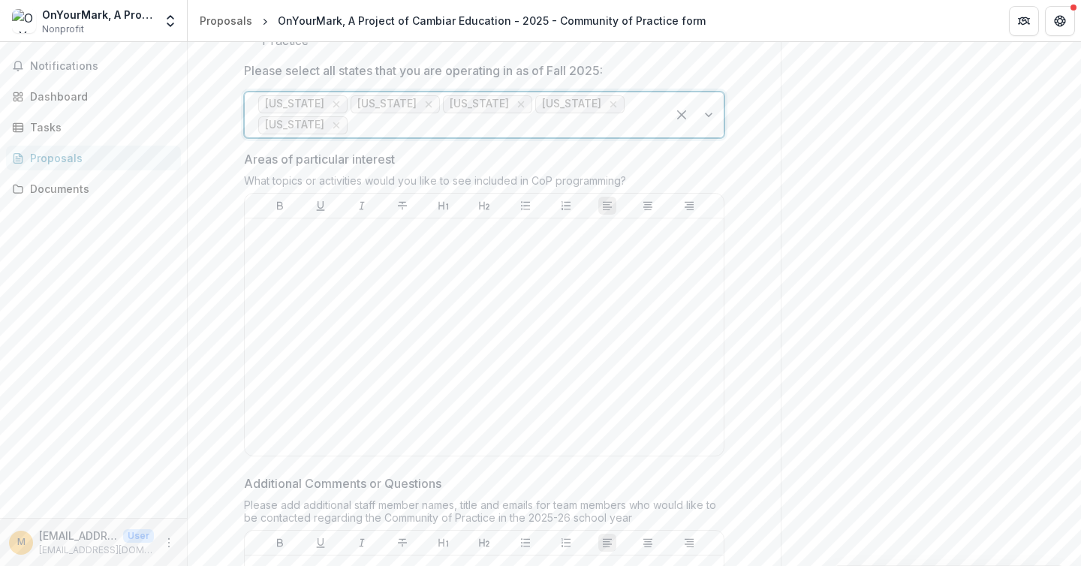
click at [578, 136] on div at bounding box center [502, 125] width 302 height 21
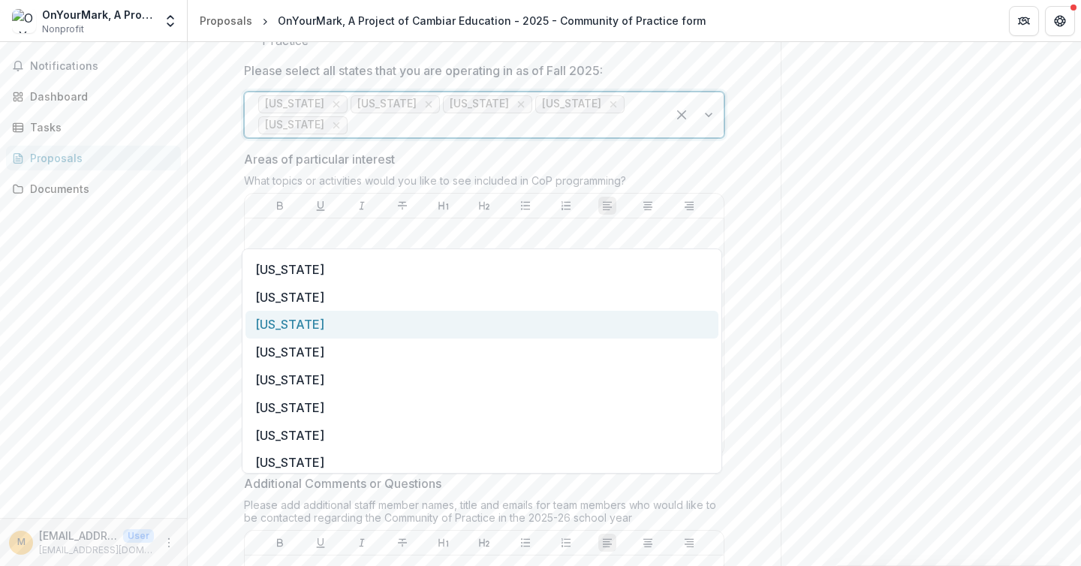
scroll to position [969, 0]
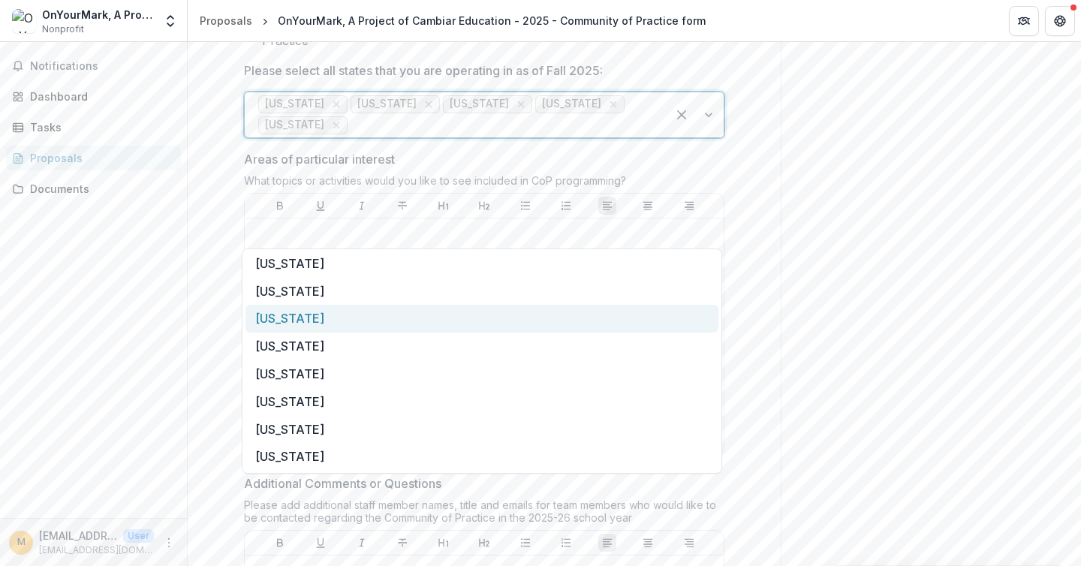
click at [501, 322] on div "[US_STATE]" at bounding box center [481, 319] width 473 height 28
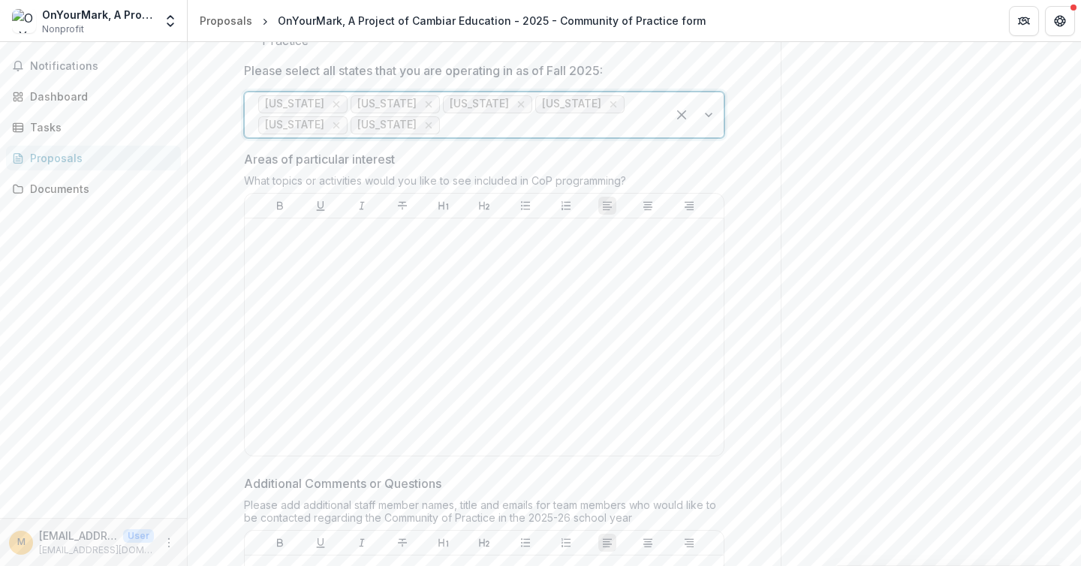
click at [493, 136] on div at bounding box center [548, 125] width 210 height 21
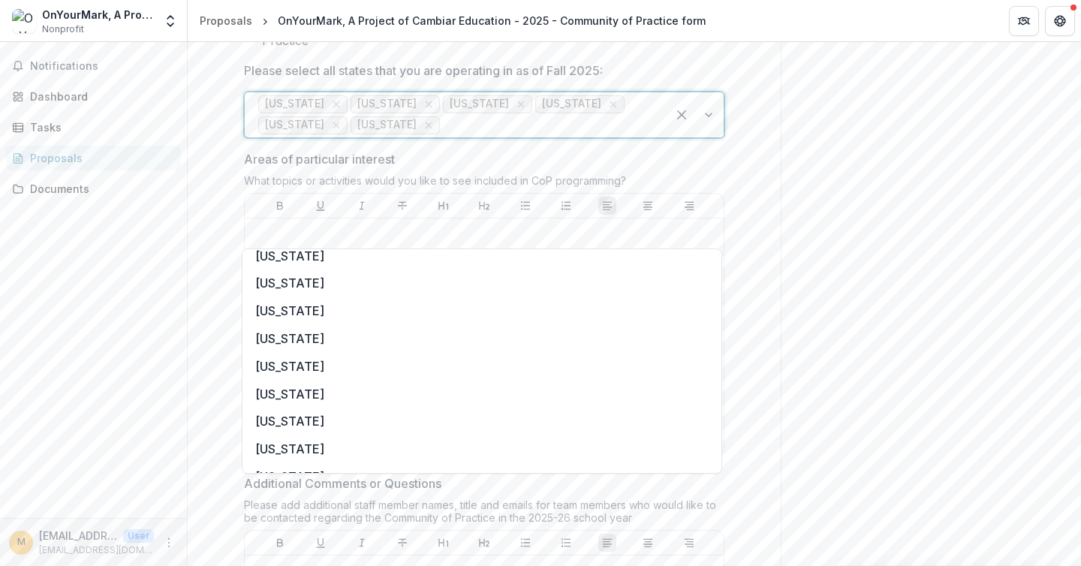
scroll to position [1025, 0]
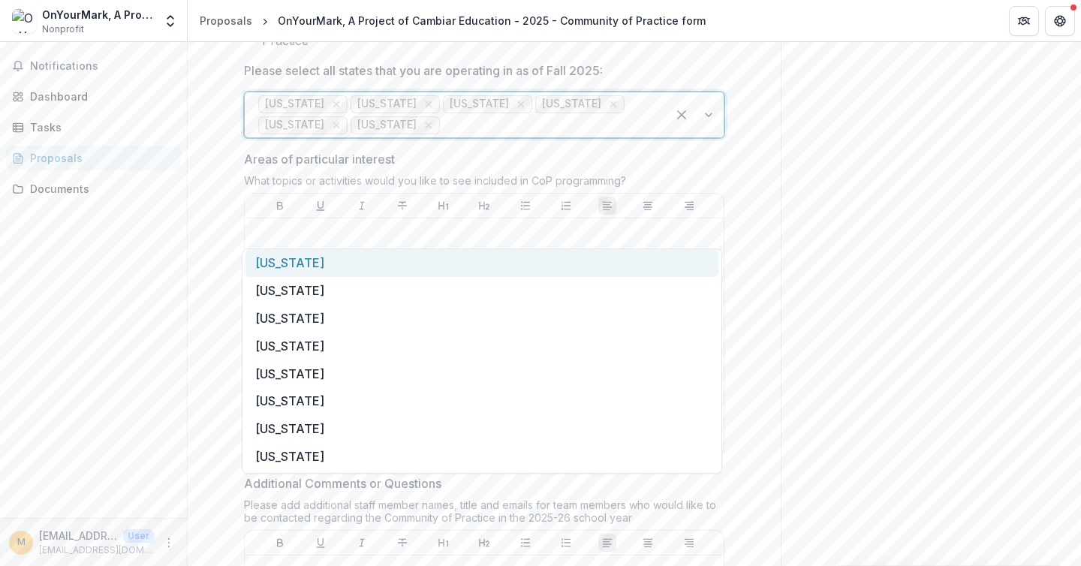
click at [468, 269] on div "[US_STATE]" at bounding box center [481, 263] width 473 height 28
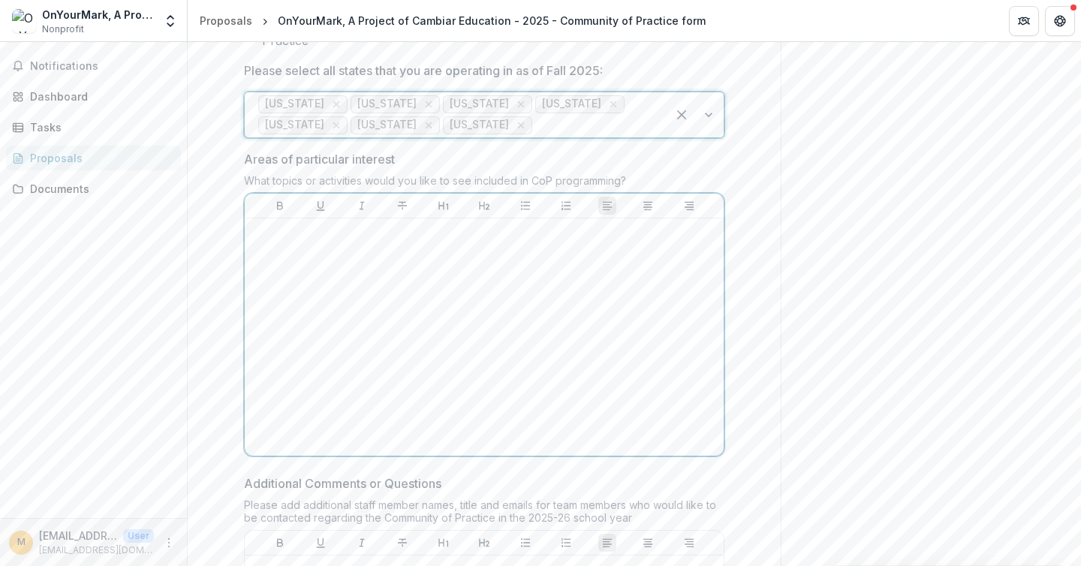
click at [444, 380] on div at bounding box center [484, 336] width 467 height 225
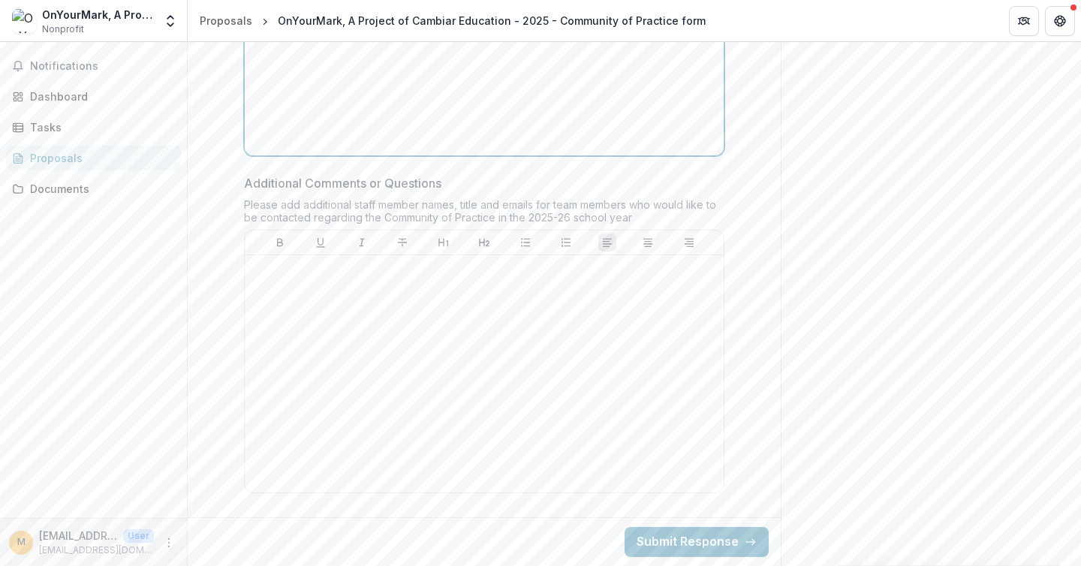
scroll to position [1514, 0]
click at [424, 329] on div at bounding box center [484, 373] width 467 height 225
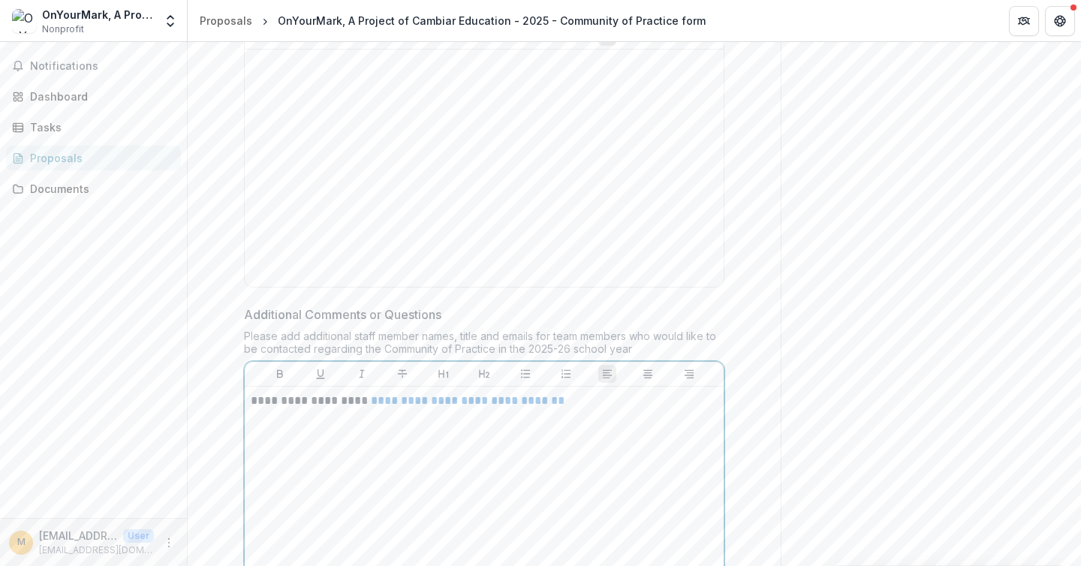
scroll to position [1273, 0]
click at [445, 245] on div at bounding box center [484, 173] width 467 height 225
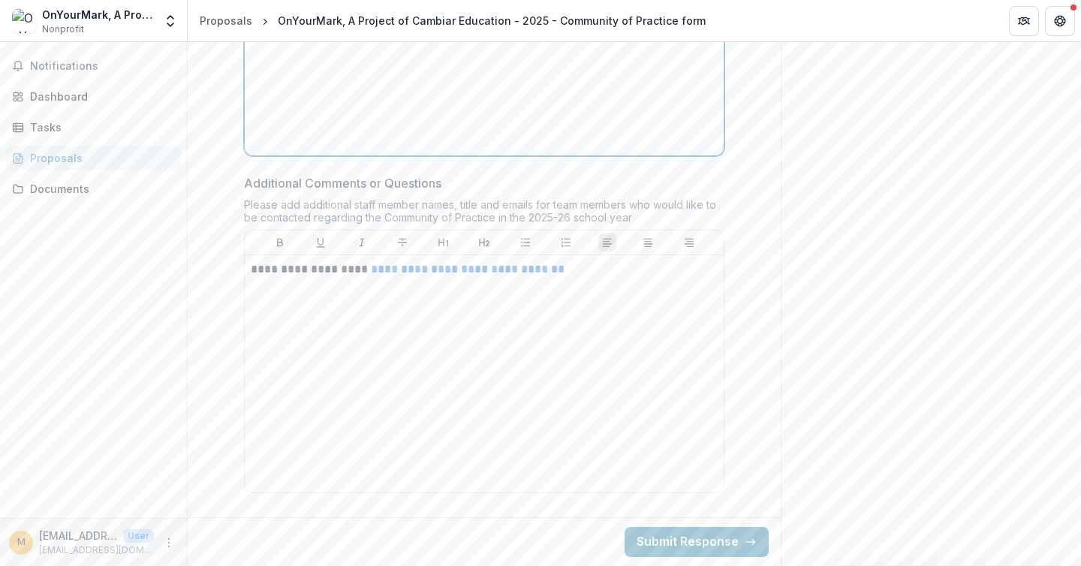
scroll to position [1514, 0]
click at [709, 545] on button "Submit Response" at bounding box center [696, 542] width 144 height 30
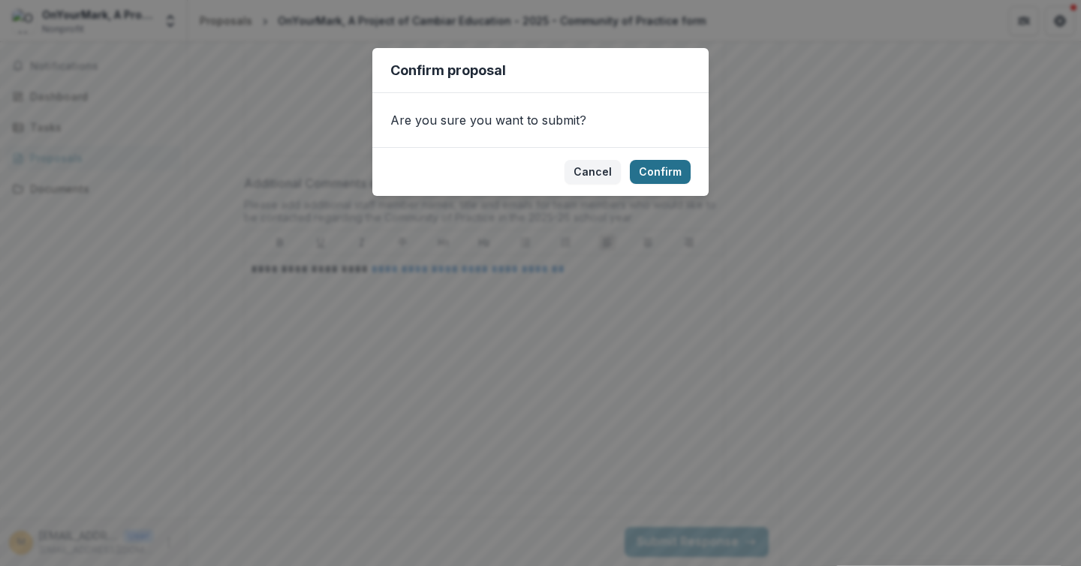
click at [667, 174] on button "Confirm" at bounding box center [660, 172] width 61 height 24
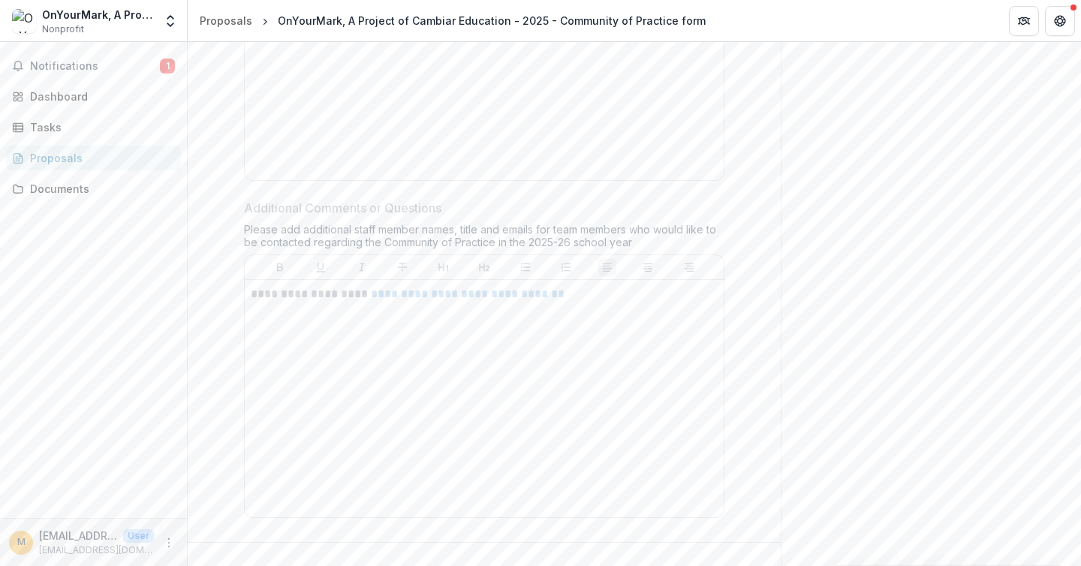
scroll to position [1562, 0]
